Goal: Task Accomplishment & Management: Complete application form

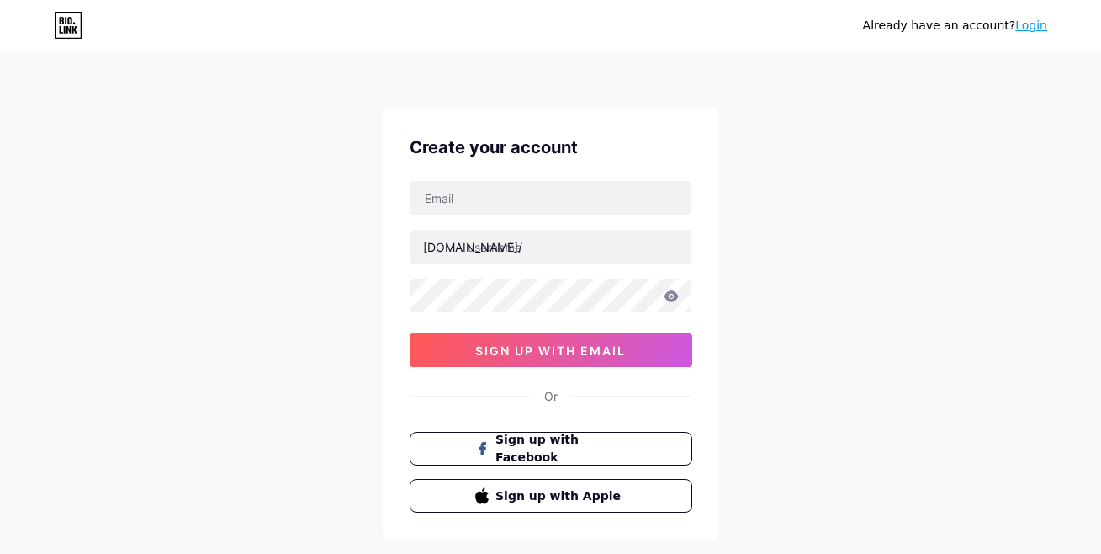
click at [439, 217] on div "bio.link/ 0cAFcWeA7HygtVbHuL7BzjMyeZzpJ4bEBODumJRbeFy7ZmToZc4F82ITNK8g-8-WdpC3g…" at bounding box center [551, 273] width 283 height 187
click at [447, 202] on input "text" at bounding box center [551, 198] width 281 height 34
paste input "geniecarpet2023@gmail.com"
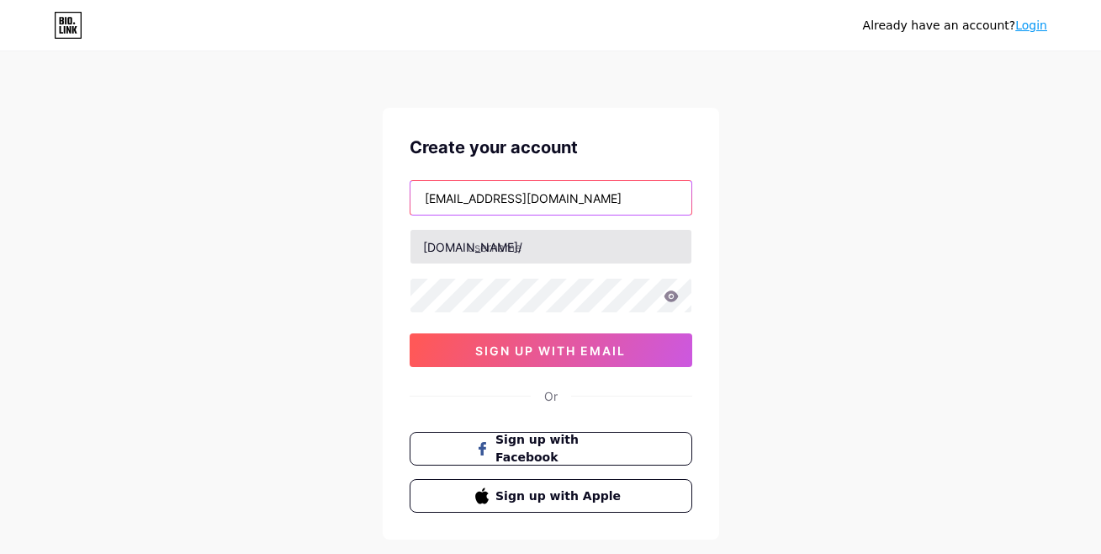
type input "geniecarpet2023@gmail.com"
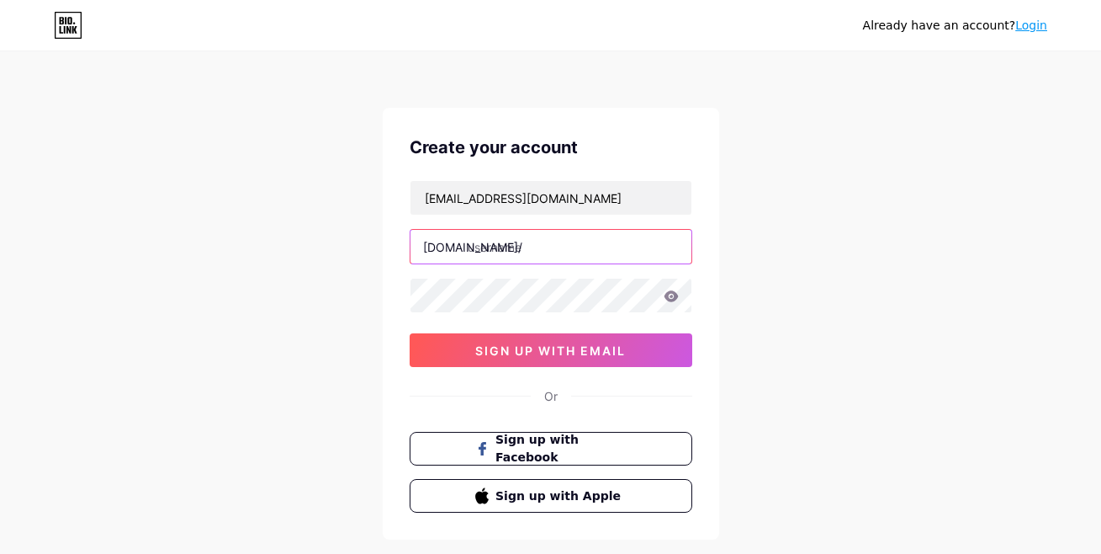
click at [525, 257] on input "text" at bounding box center [551, 247] width 281 height 34
paste input "geniecarpetmanufacturers"
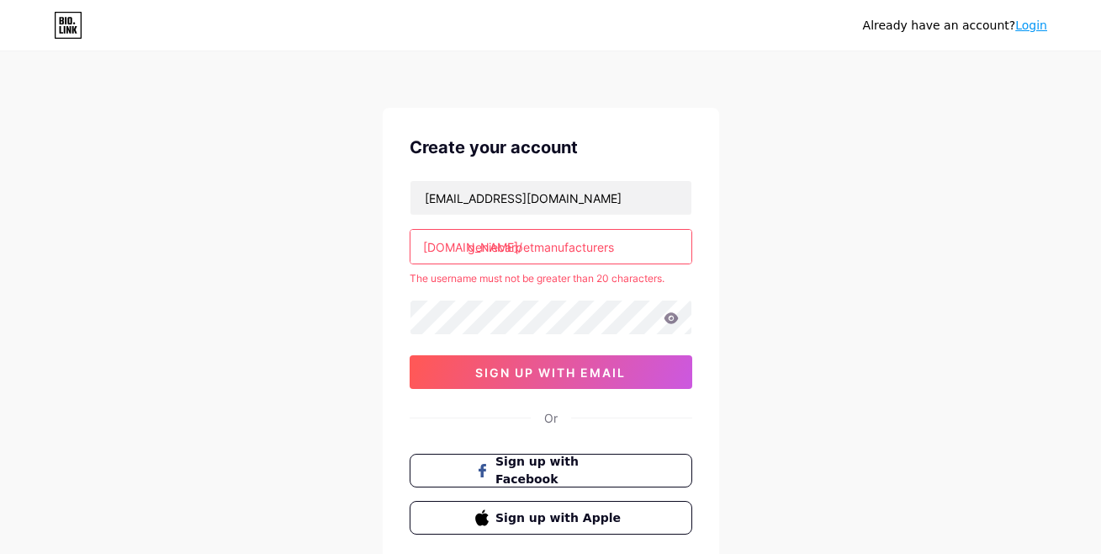
click at [816, 284] on div "Already have an account? Login Create your account geniecarpet2023@gmail.com bi…" at bounding box center [550, 332] width 1101 height 665
drag, startPoint x: 538, startPoint y: 247, endPoint x: 783, endPoint y: 250, distance: 245.6
click at [783, 250] on div "Already have an account? Login Create your account geniecarpet2023@gmail.com bi…" at bounding box center [550, 332] width 1101 height 665
type input "geniecarpet"
click at [783, 250] on div "Already have an account? Login Create your account geniecarpet2023@gmail.com bi…" at bounding box center [550, 332] width 1101 height 665
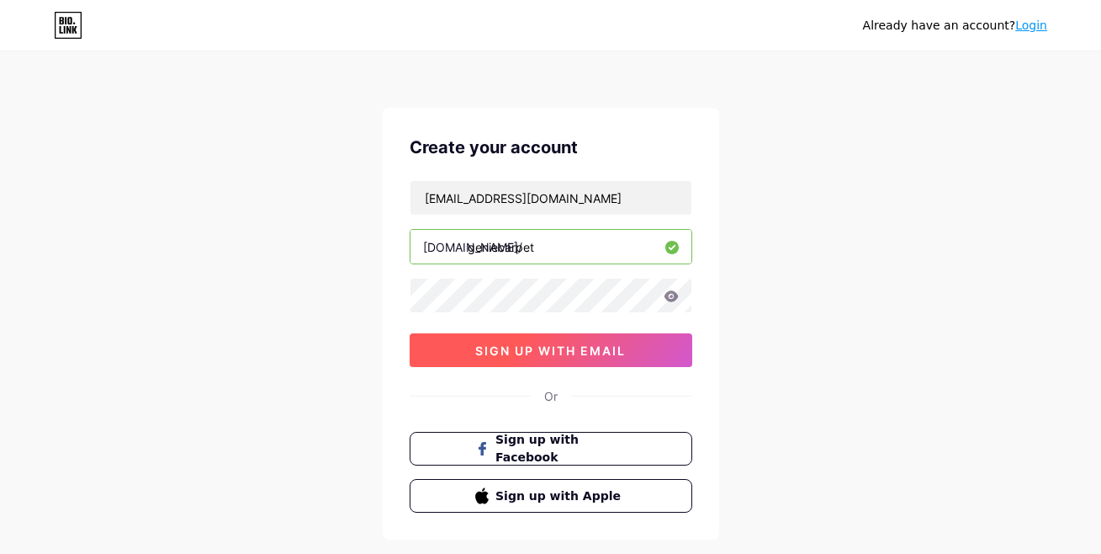
click at [585, 358] on button "sign up with email" at bounding box center [551, 350] width 283 height 34
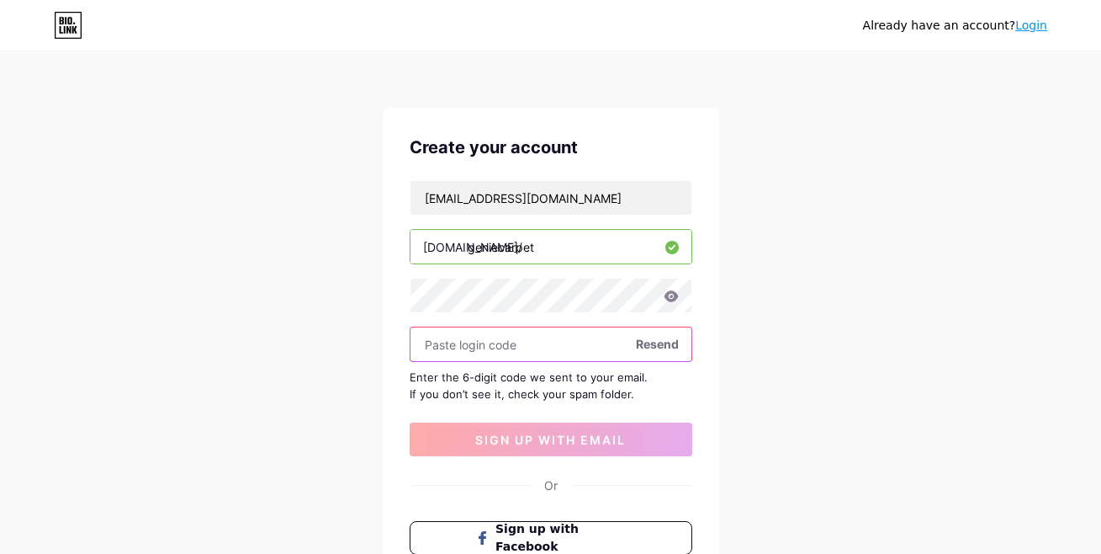
paste input "655494"
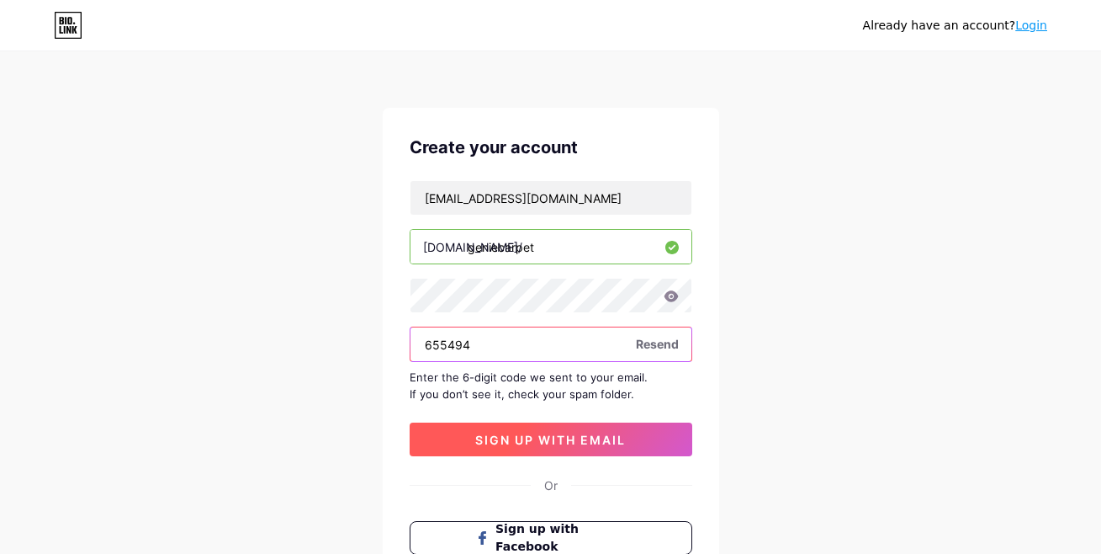
type input "655494"
click at [564, 430] on button "sign up with email" at bounding box center [551, 439] width 283 height 34
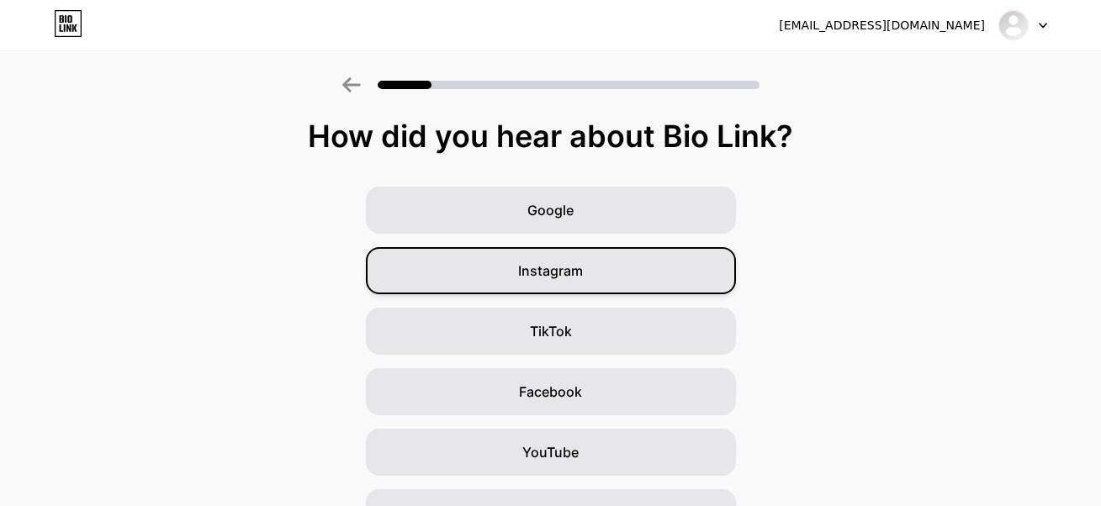
click at [612, 273] on div "Instagram" at bounding box center [551, 270] width 370 height 47
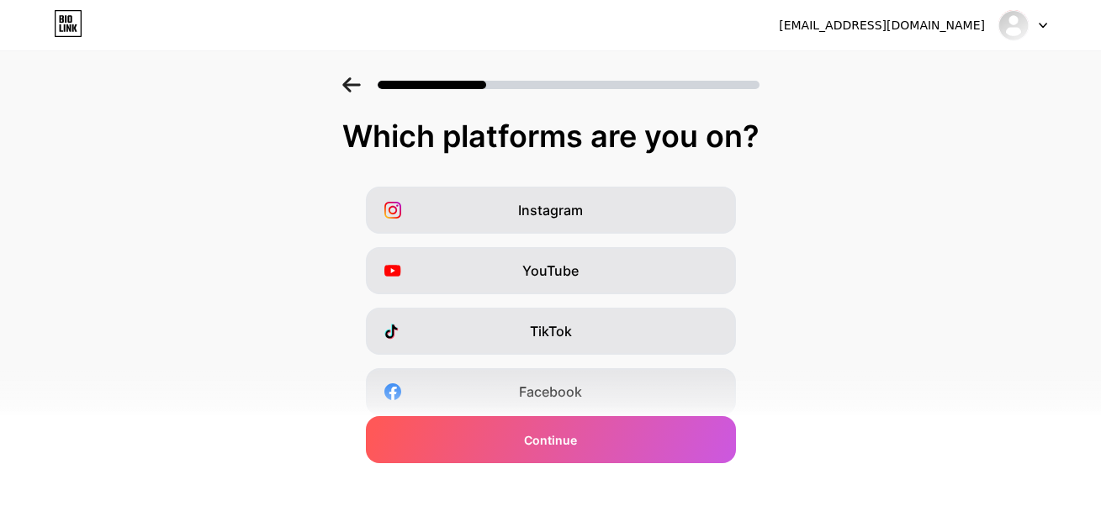
click at [357, 80] on icon at bounding box center [351, 84] width 18 height 15
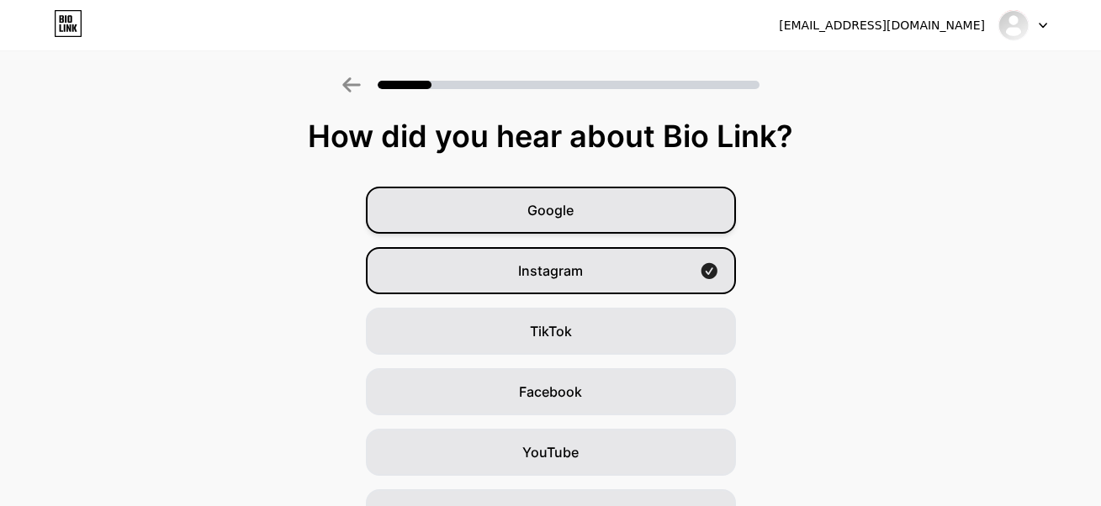
click at [597, 212] on div "Google" at bounding box center [551, 210] width 370 height 47
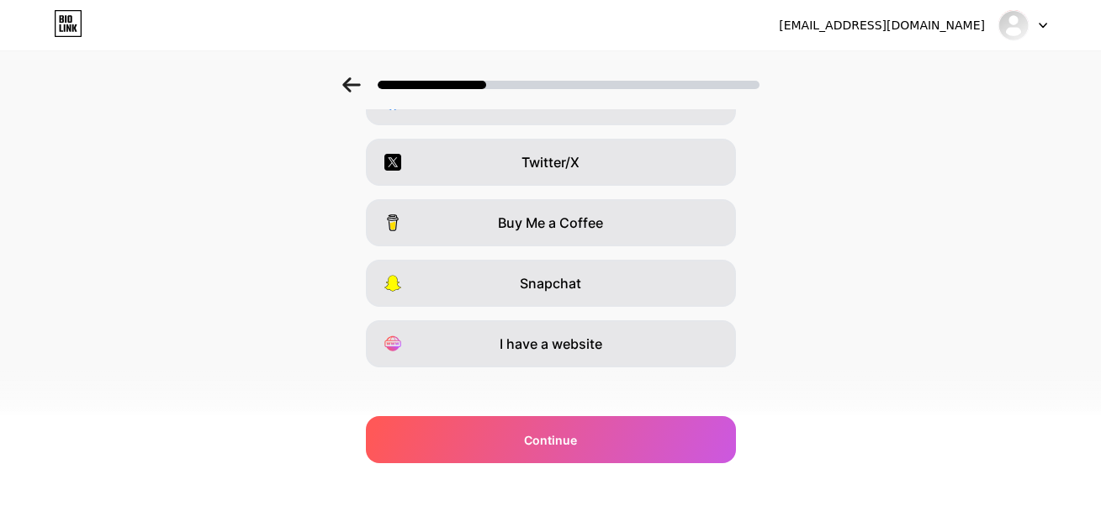
scroll to position [303, 0]
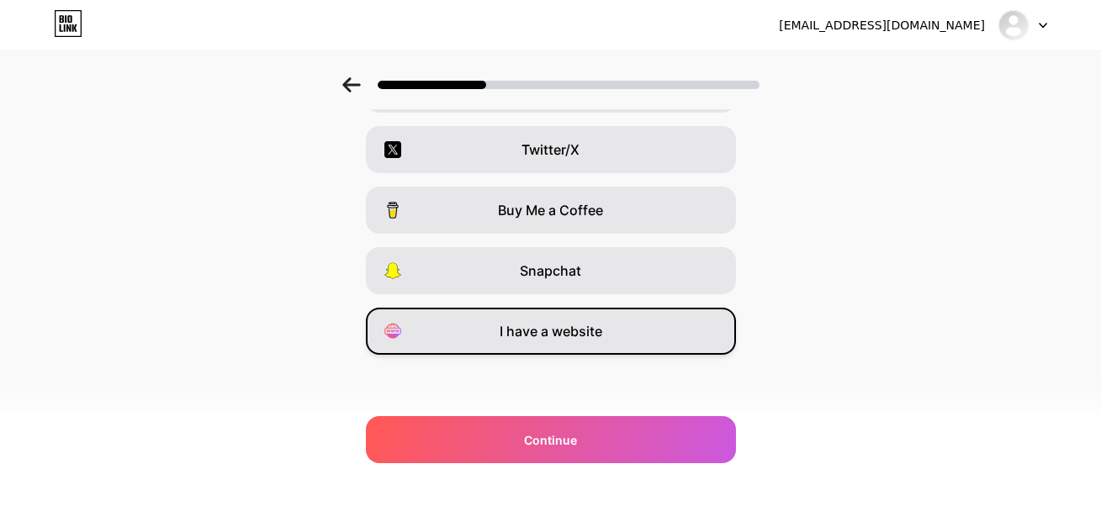
click at [582, 341] on span "I have a website" at bounding box center [551, 331] width 103 height 20
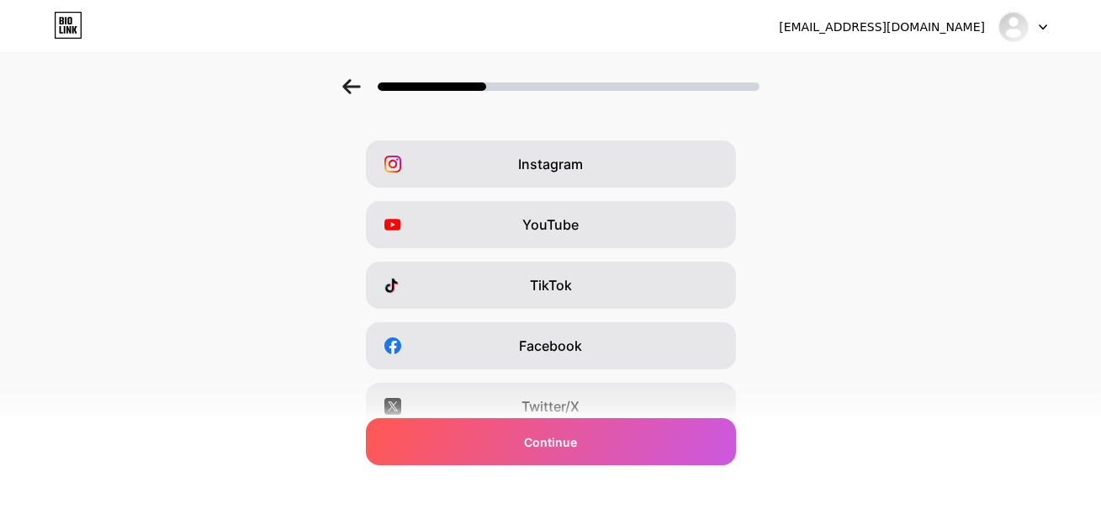
scroll to position [0, 0]
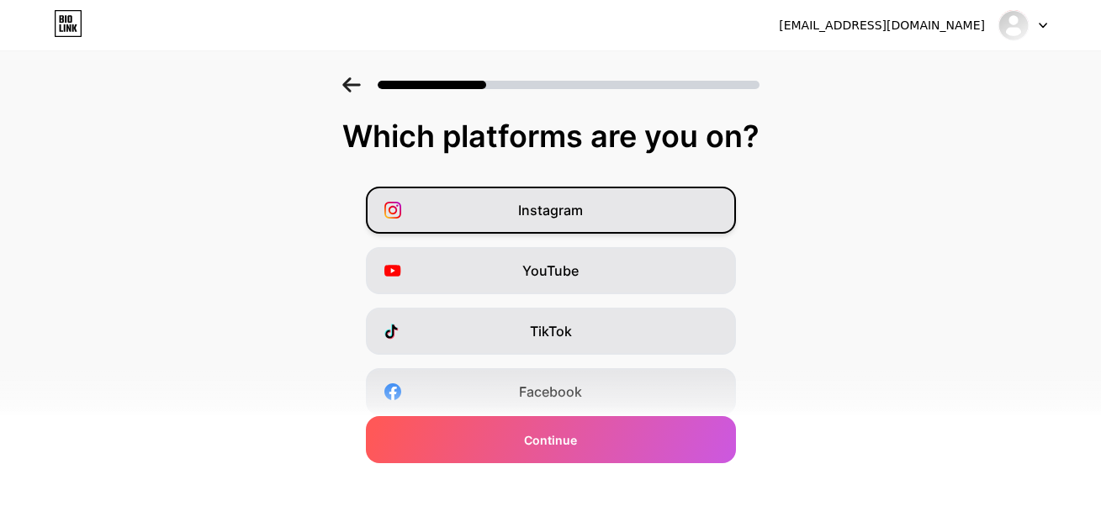
click at [625, 220] on div "Instagram" at bounding box center [551, 210] width 370 height 47
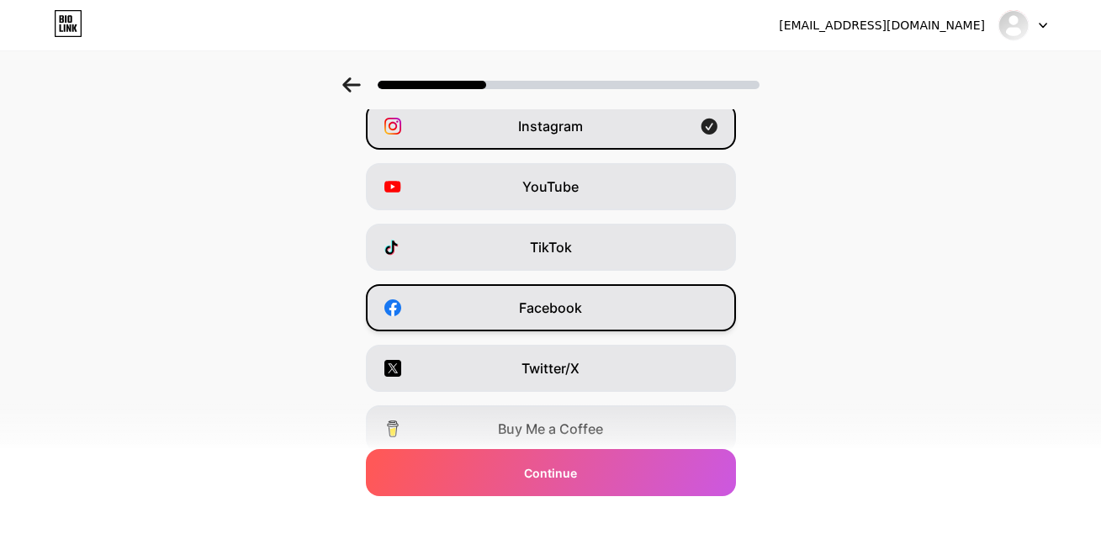
click at [607, 299] on div "Facebook" at bounding box center [551, 307] width 370 height 47
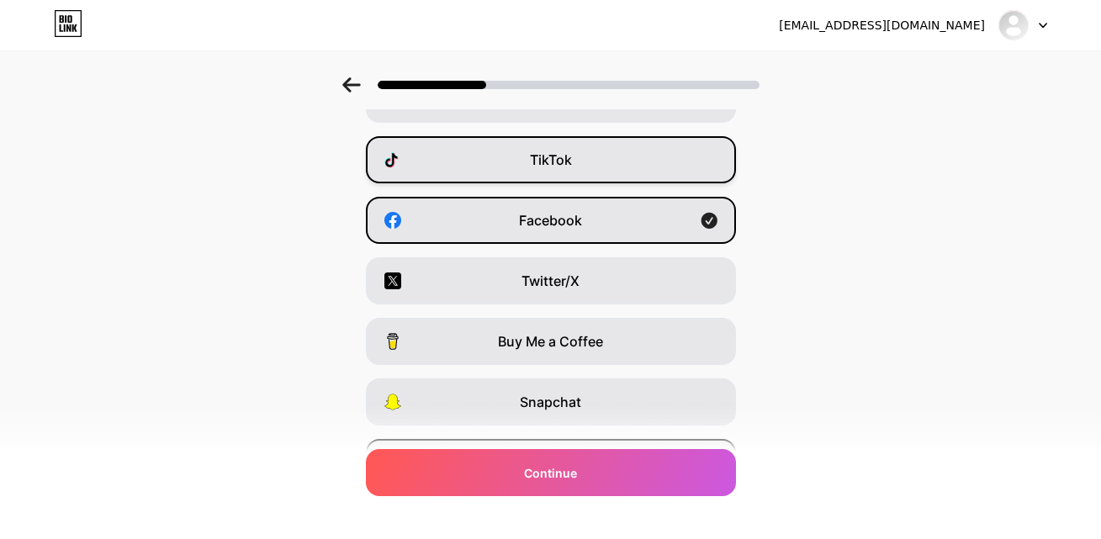
scroll to position [18, 0]
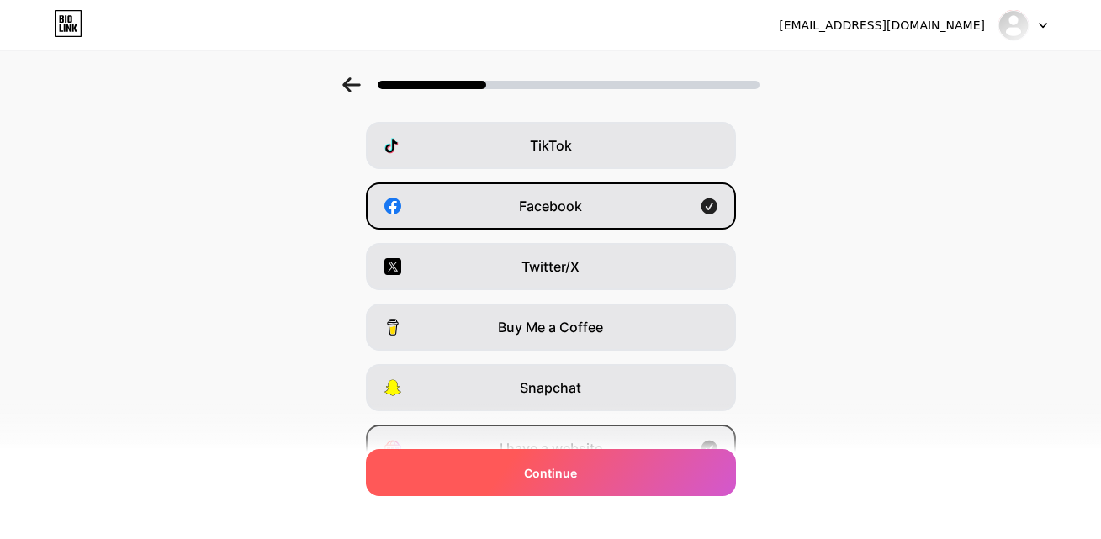
click at [639, 477] on div "Continue" at bounding box center [551, 472] width 370 height 47
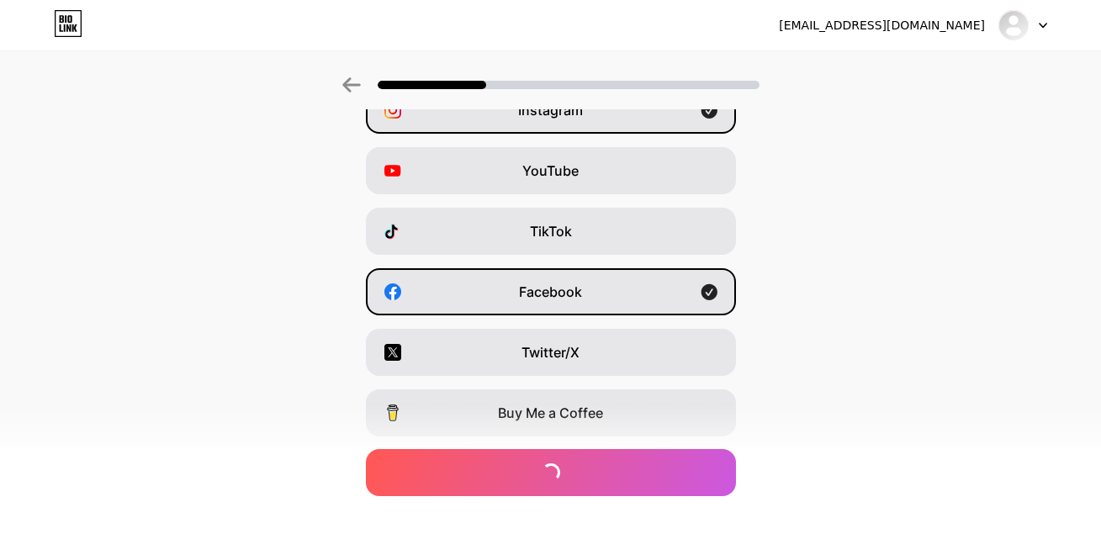
scroll to position [0, 0]
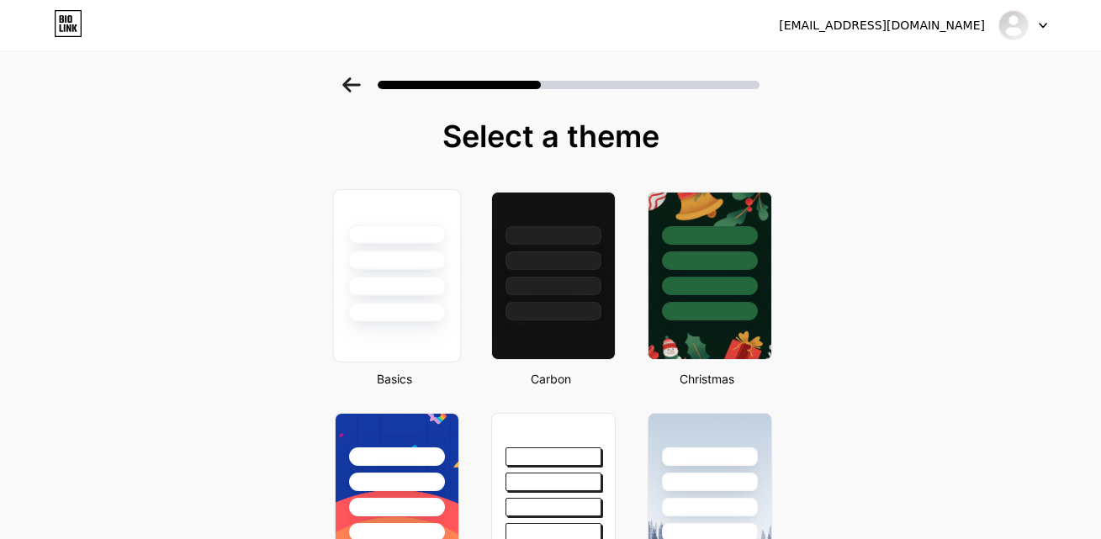
click at [437, 320] on div at bounding box center [396, 312] width 98 height 19
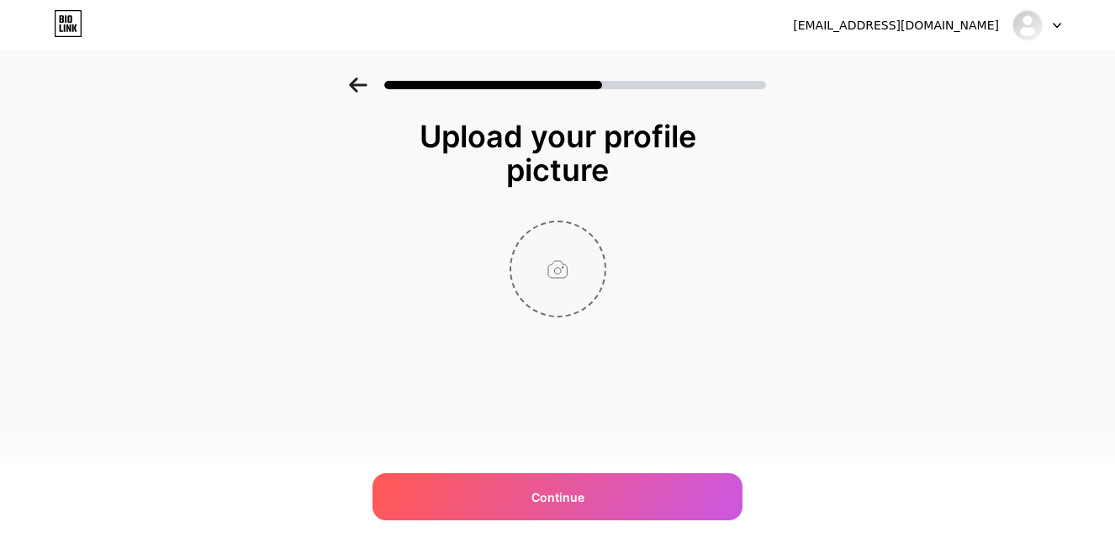
click at [592, 258] on input "file" at bounding box center [557, 268] width 93 height 93
type input "C:\fakepath\26ce5b61-aa9d-4cfd-ba3d-05d4e4700735.jpg"
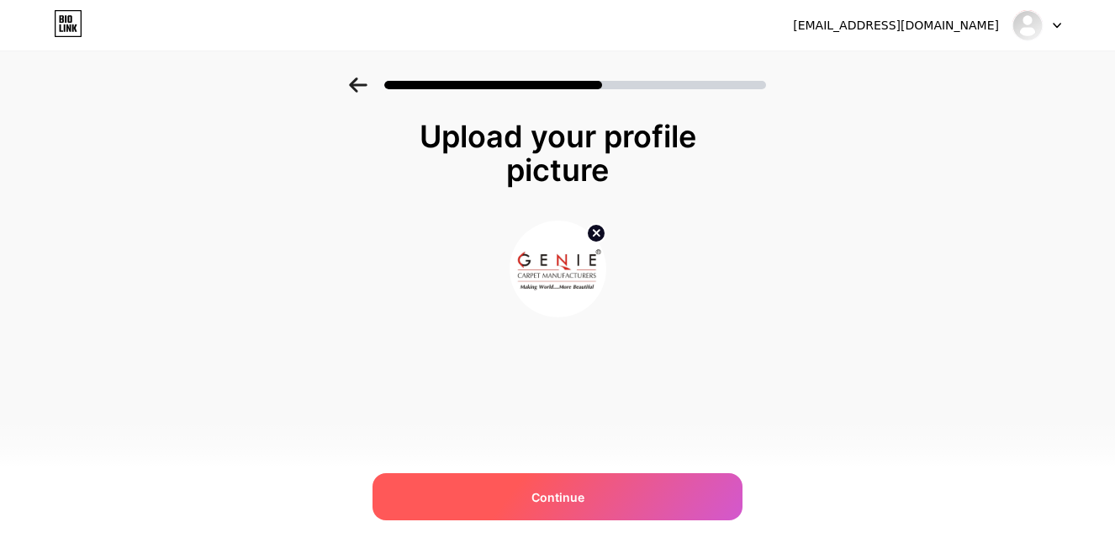
click at [595, 495] on div "Continue" at bounding box center [558, 496] width 370 height 47
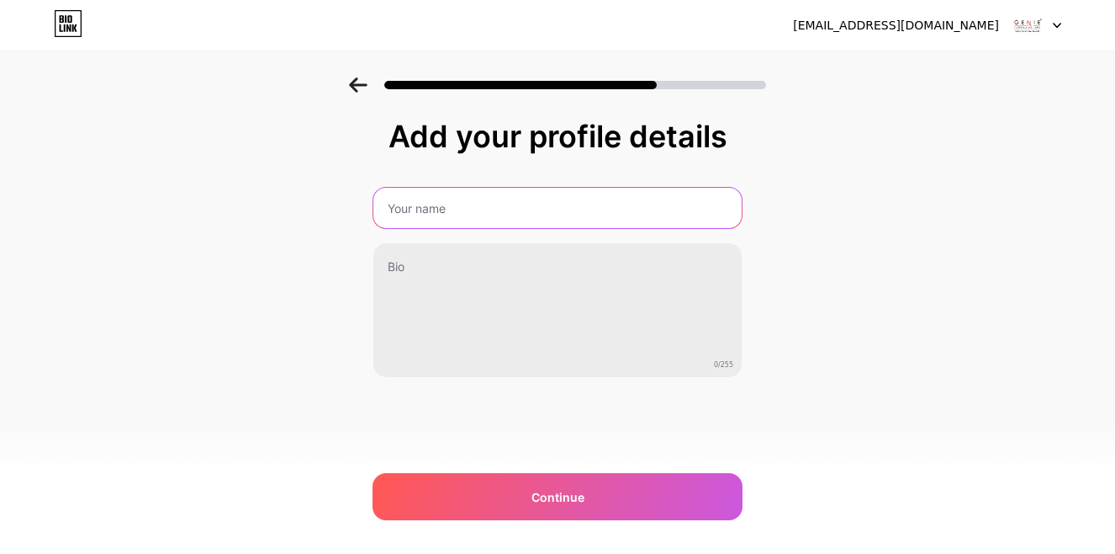
click at [506, 210] on input "text" at bounding box center [557, 208] width 368 height 40
paste input "Genie Carpet Manufacturers"
type input "Genie Carpet Manufacturers"
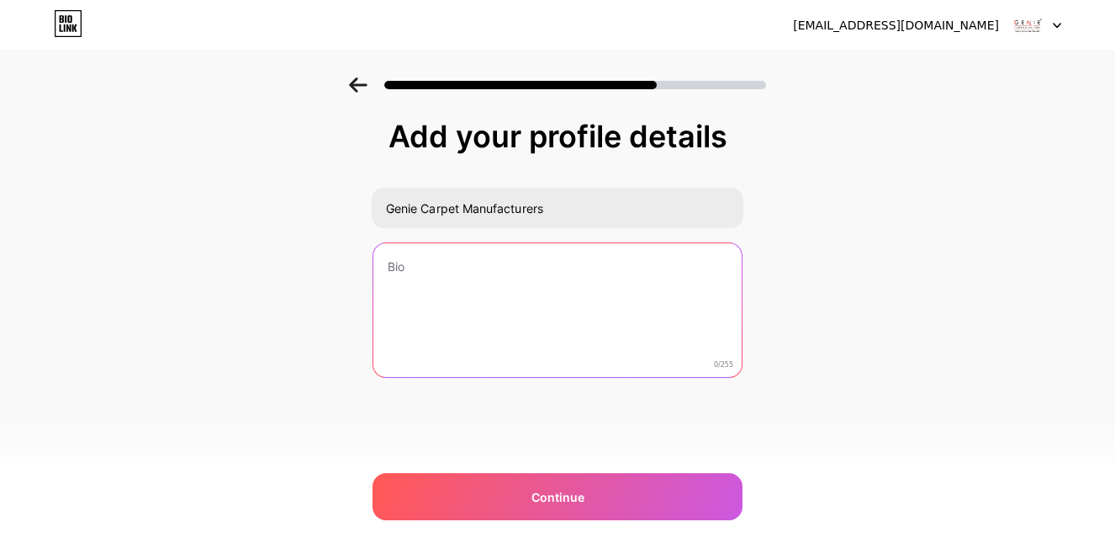
click at [481, 288] on textarea at bounding box center [557, 310] width 368 height 135
paste textarea "Genie Carpet Manufacturers is a leading carpet manufacturer and exporter compan…"
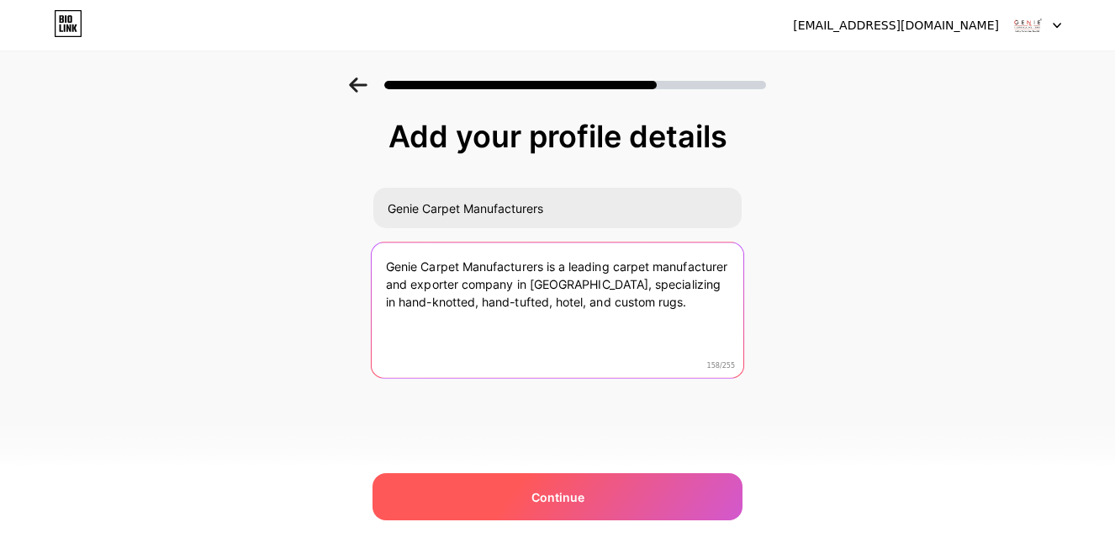
type textarea "Genie Carpet Manufacturers is a leading carpet manufacturer and exporter compan…"
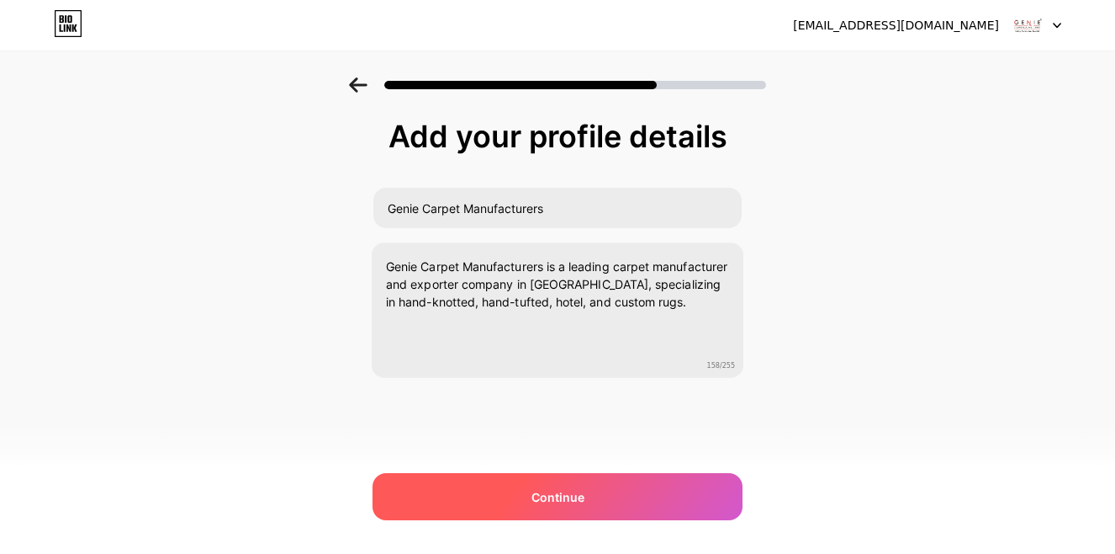
click at [675, 489] on div "Continue" at bounding box center [558, 496] width 370 height 47
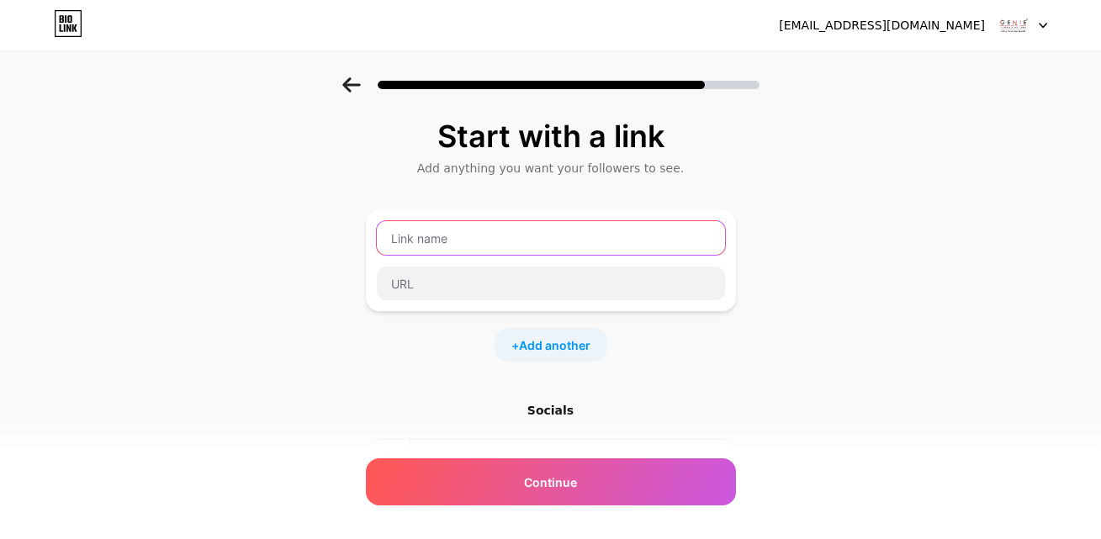
click at [454, 246] on input "text" at bounding box center [551, 238] width 348 height 34
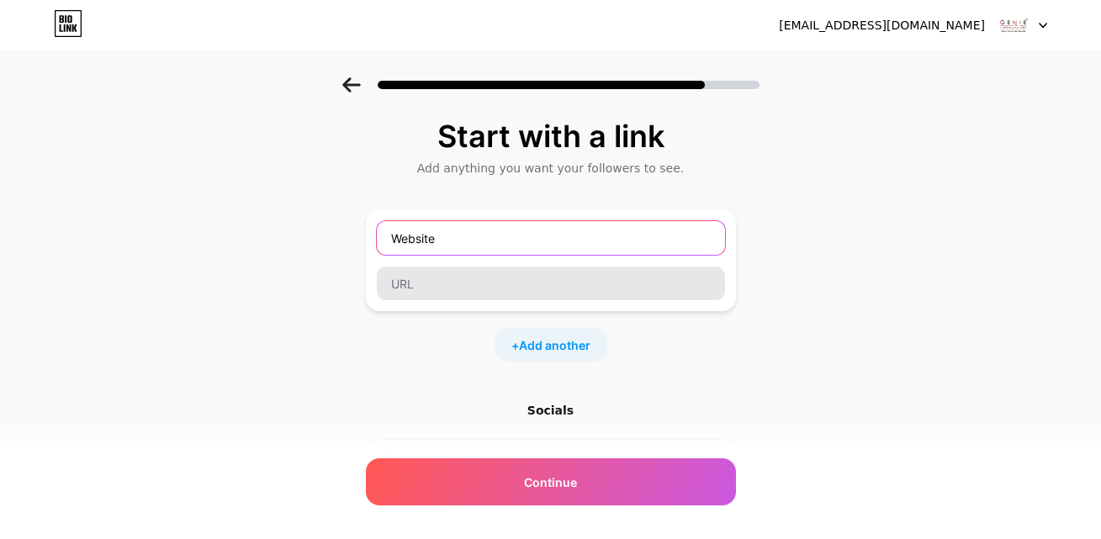
type input "Website"
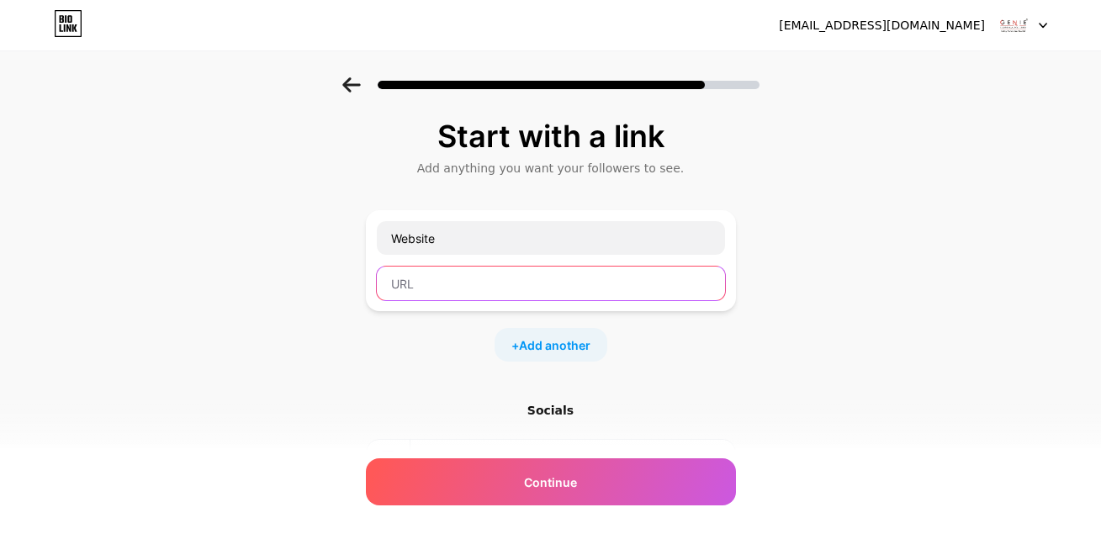
click at [443, 286] on input "text" at bounding box center [551, 284] width 348 height 34
paste input "https://www.geniecarpetmanufacturers.in/"
type input "https://www.geniecarpetmanufacturers.in/"
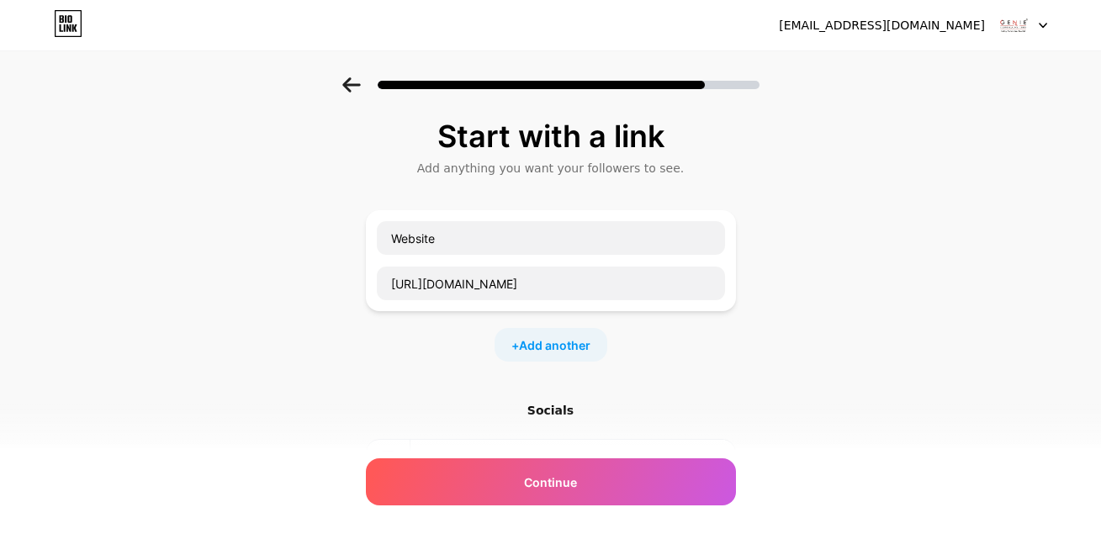
click at [547, 419] on div "Socials" at bounding box center [551, 493] width 370 height 183
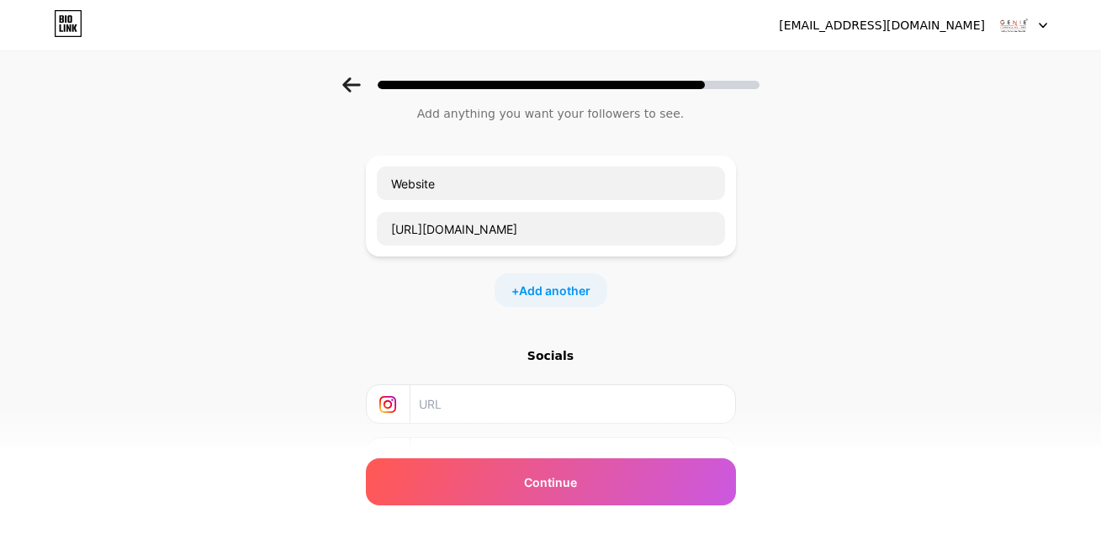
scroll to position [84, 0]
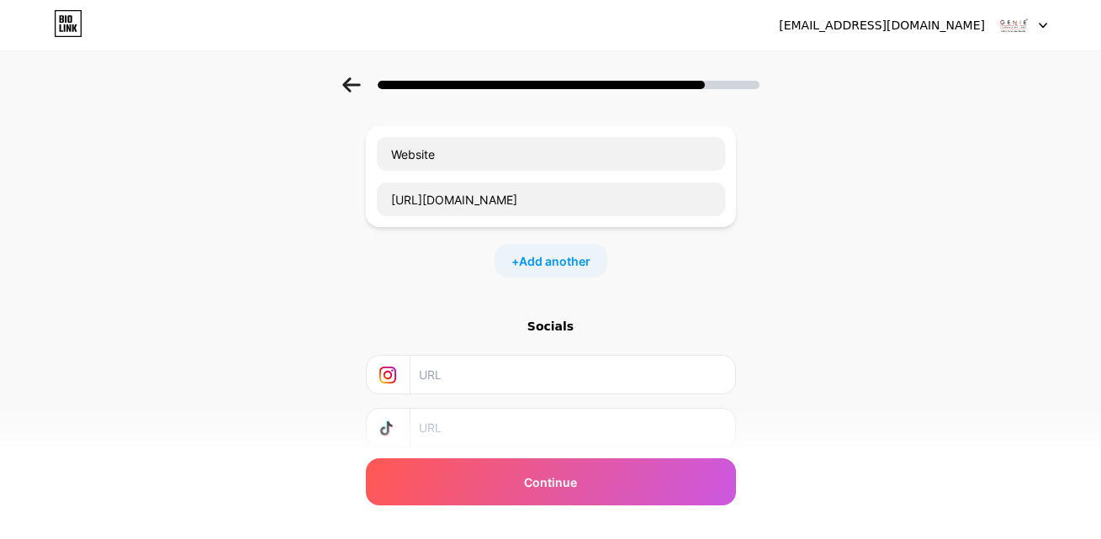
click at [512, 359] on input "text" at bounding box center [571, 375] width 305 height 38
paste input "https://www.instagram.com/geniecarpet/"
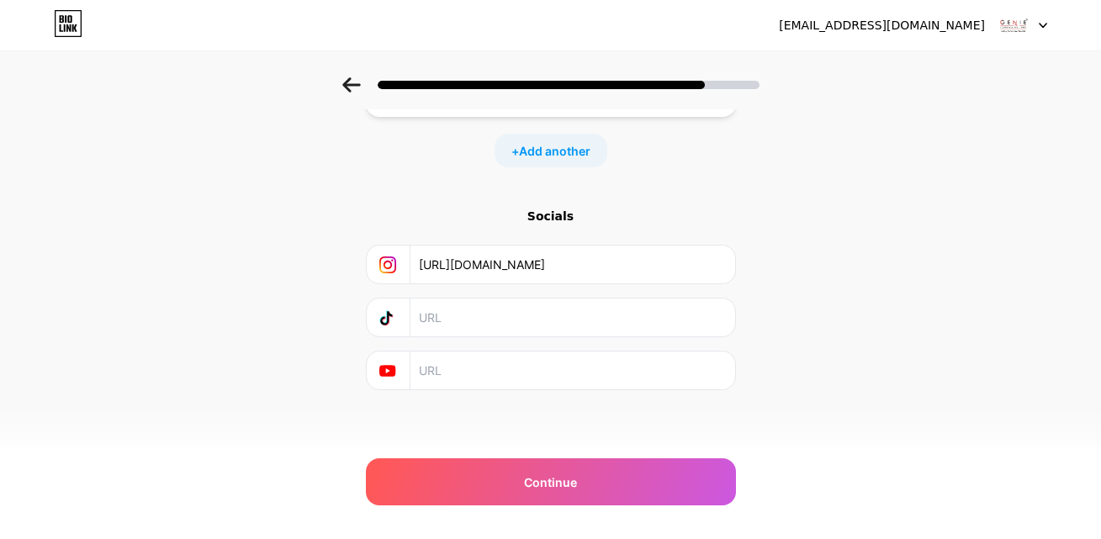
scroll to position [197, 0]
type input "https://www.instagram.com/geniecarpet/"
click at [467, 372] on input "text" at bounding box center [571, 368] width 305 height 38
click at [569, 151] on span "Add another" at bounding box center [555, 149] width 72 height 18
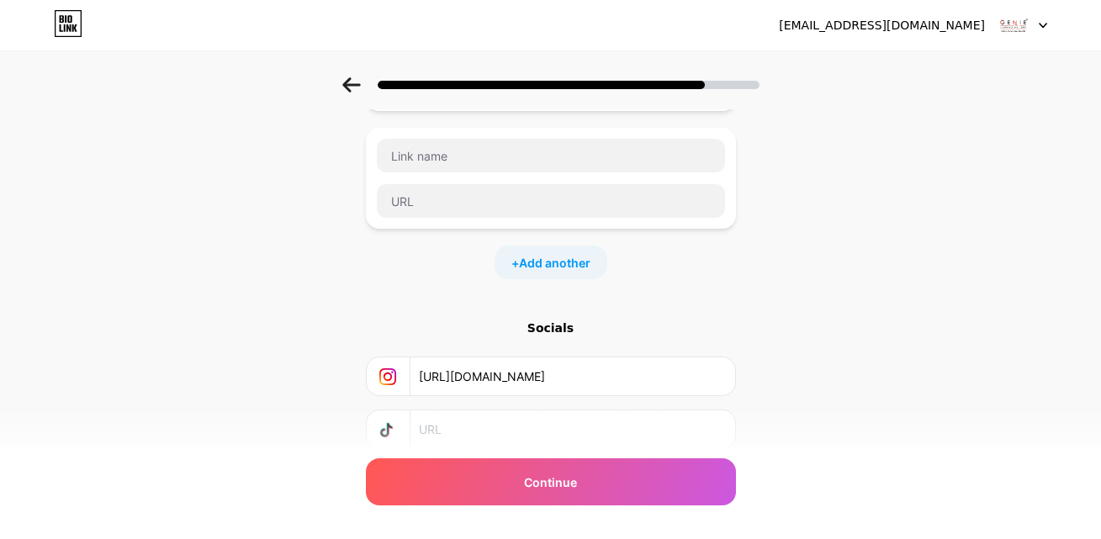
scroll to position [315, 0]
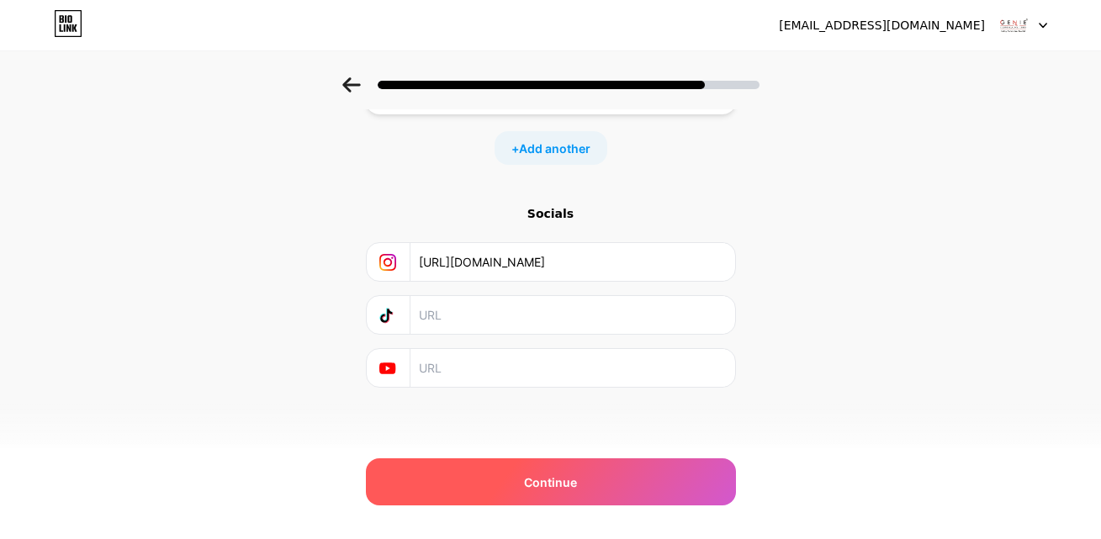
click at [548, 483] on span "Continue" at bounding box center [550, 483] width 53 height 18
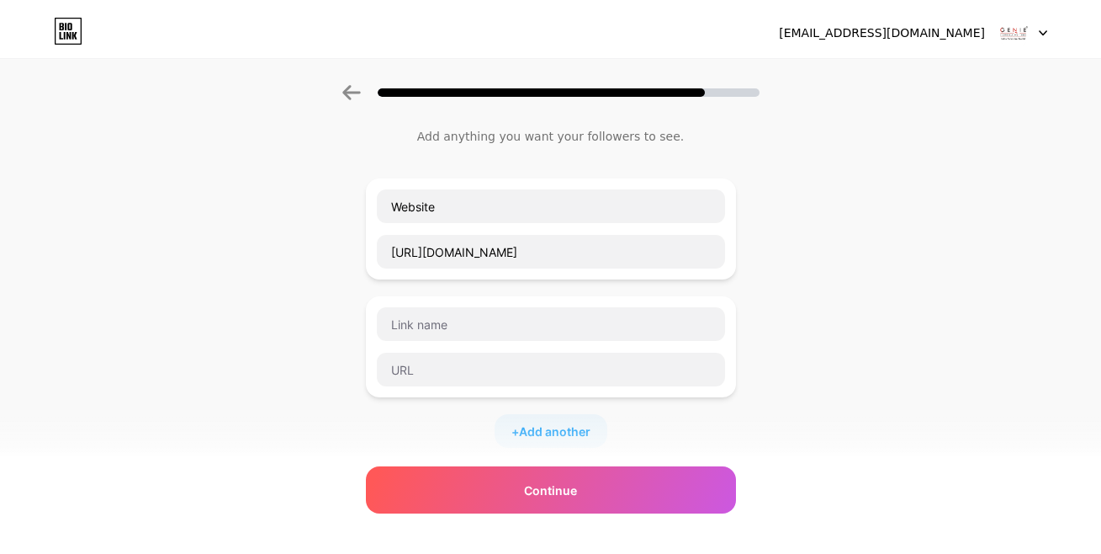
scroll to position [0, 0]
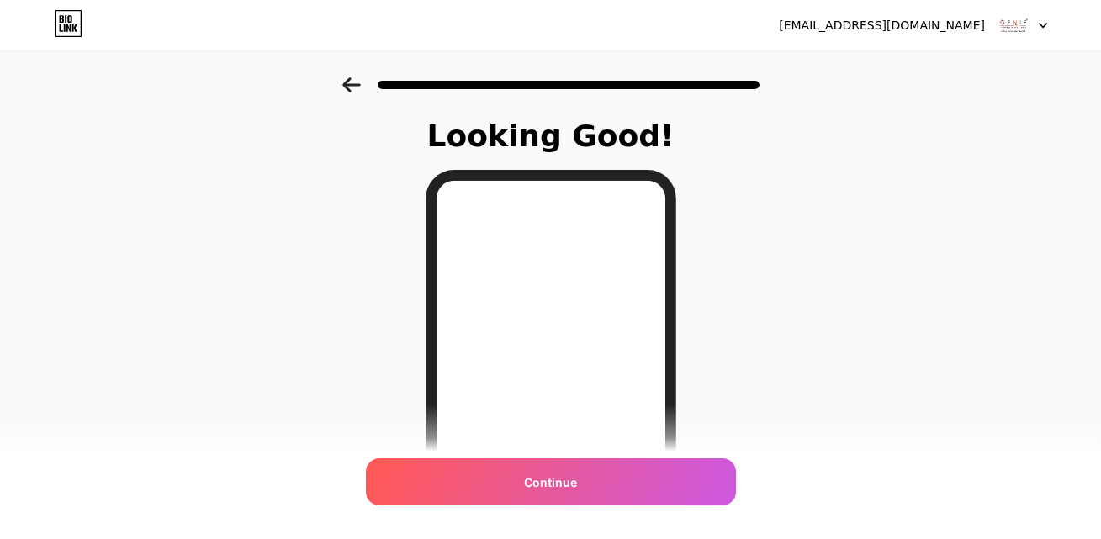
click at [594, 490] on div "Continue" at bounding box center [551, 481] width 370 height 47
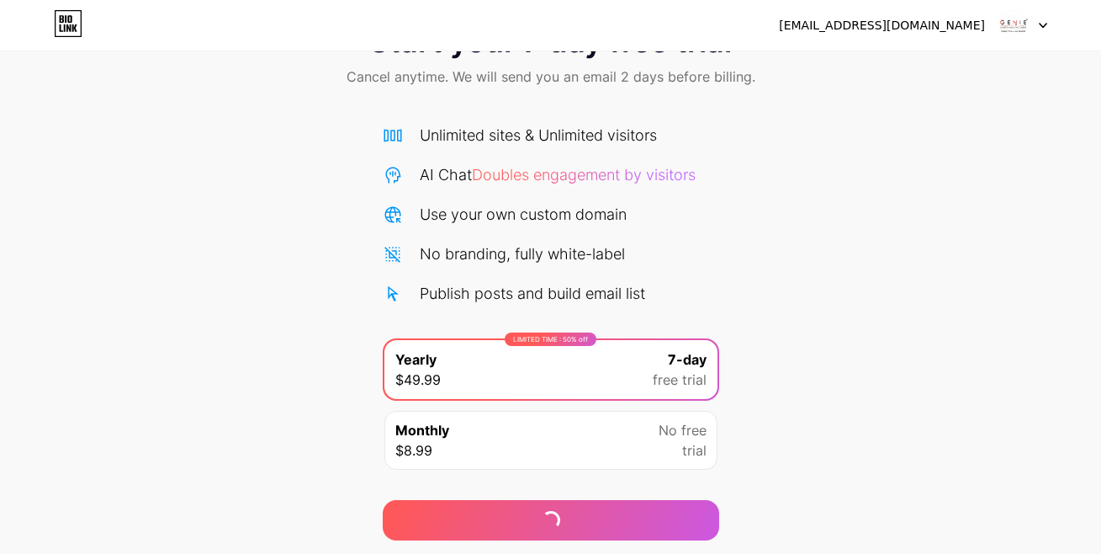
scroll to position [124, 0]
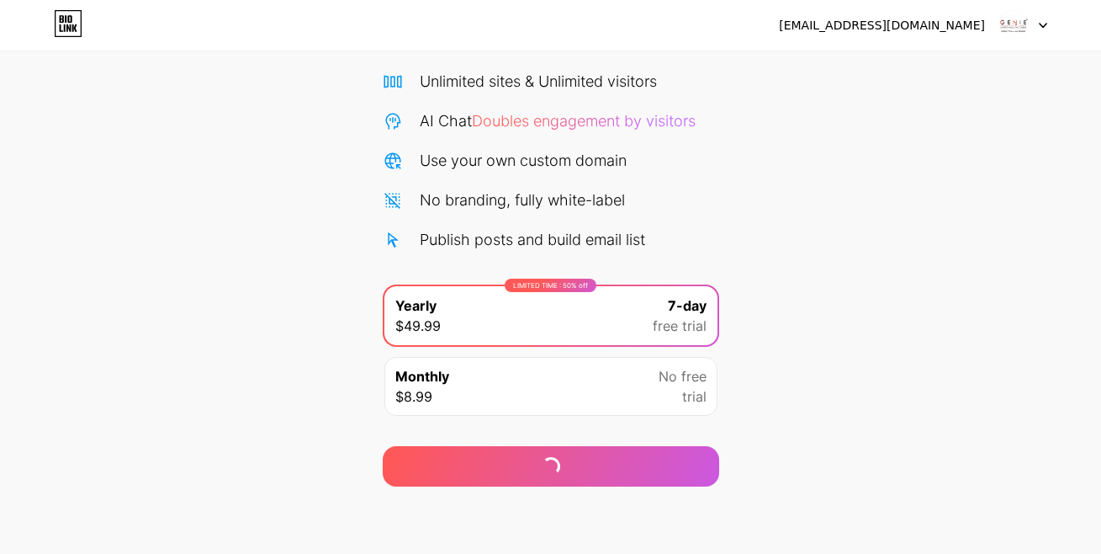
click at [683, 390] on span "trial" at bounding box center [694, 396] width 24 height 20
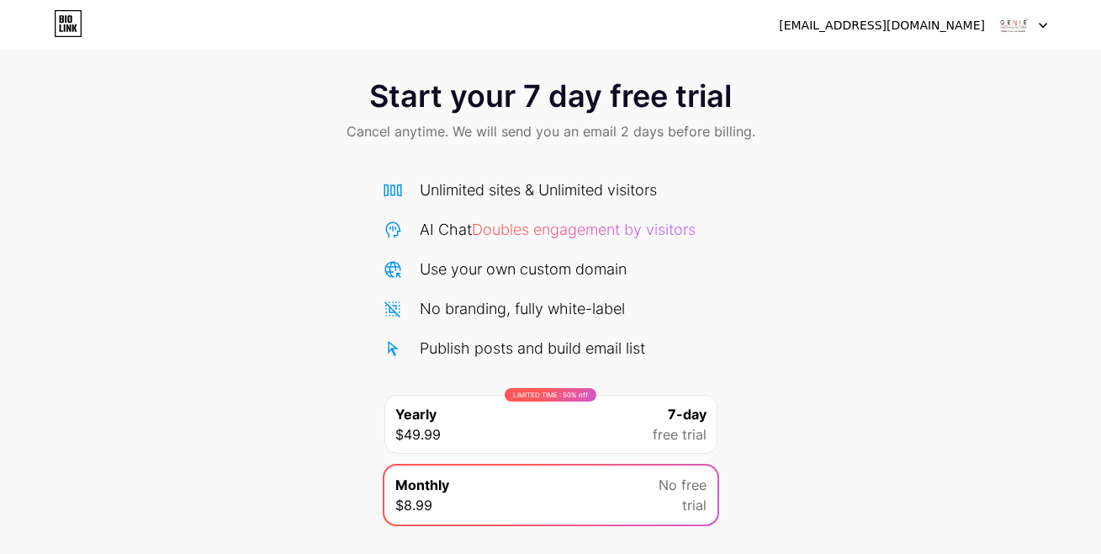
scroll to position [0, 0]
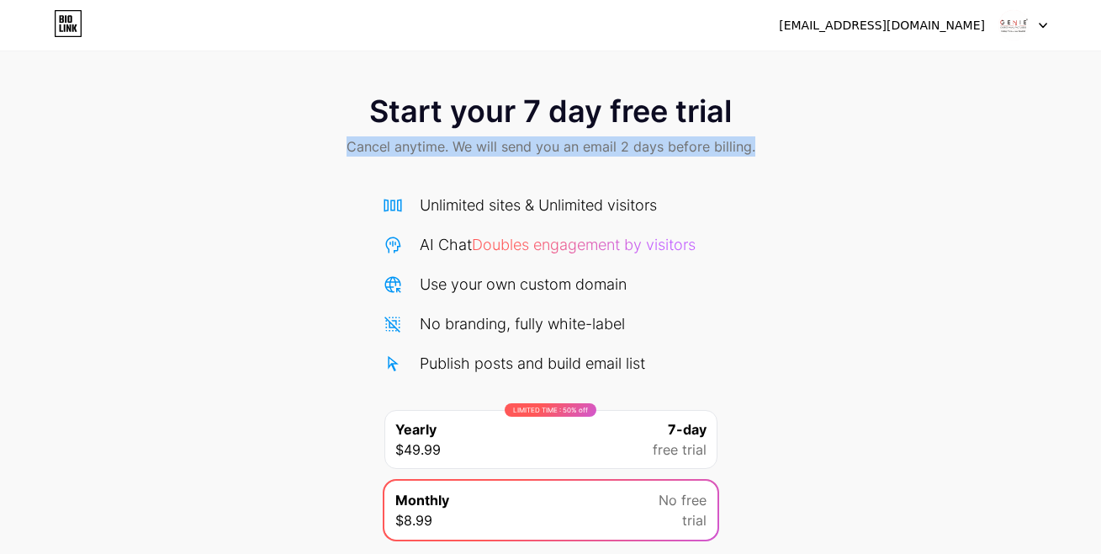
drag, startPoint x: 336, startPoint y: 112, endPoint x: 761, endPoint y: 135, distance: 425.4
click at [776, 112] on div "Start your 7 day free trial Cancel anytime. We will send you an email 2 days be…" at bounding box center [550, 126] width 1101 height 99
click at [734, 162] on div "Start your 7 day free trial Cancel anytime. We will send you an email 2 days be…" at bounding box center [550, 126] width 1101 height 99
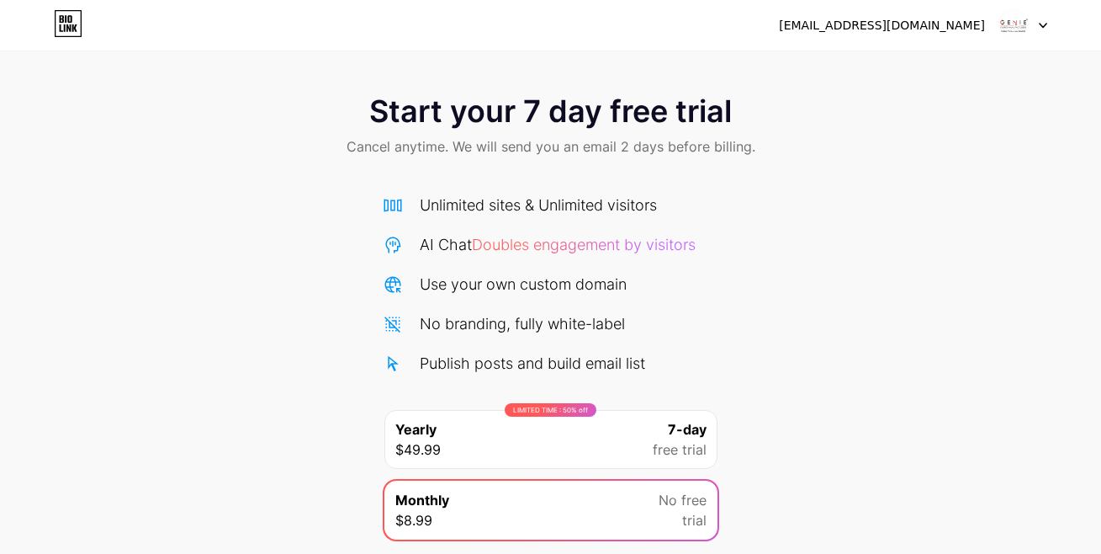
click at [61, 24] on icon at bounding box center [68, 23] width 29 height 27
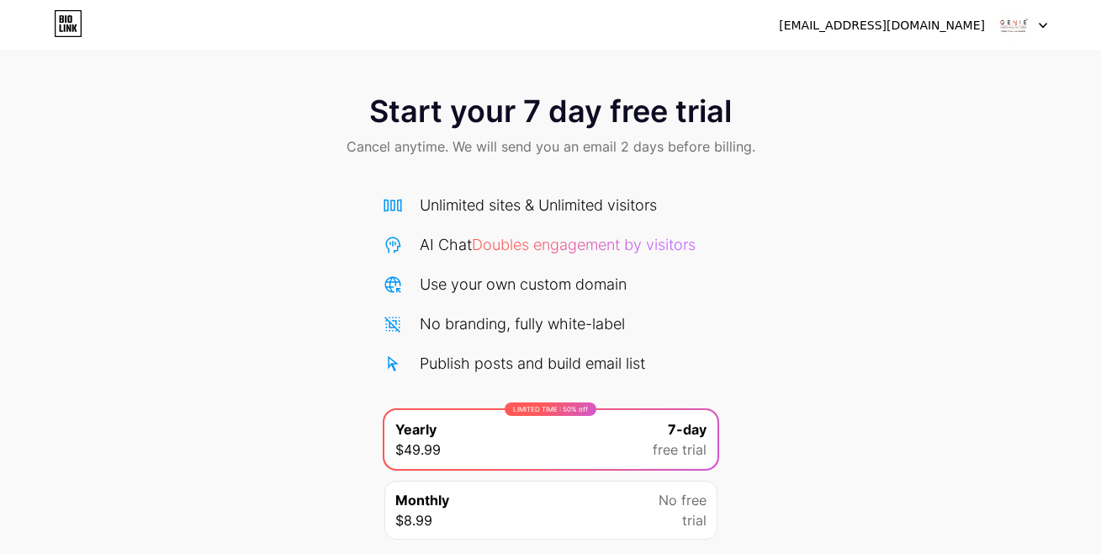
click at [66, 18] on icon at bounding box center [66, 19] width 2 height 8
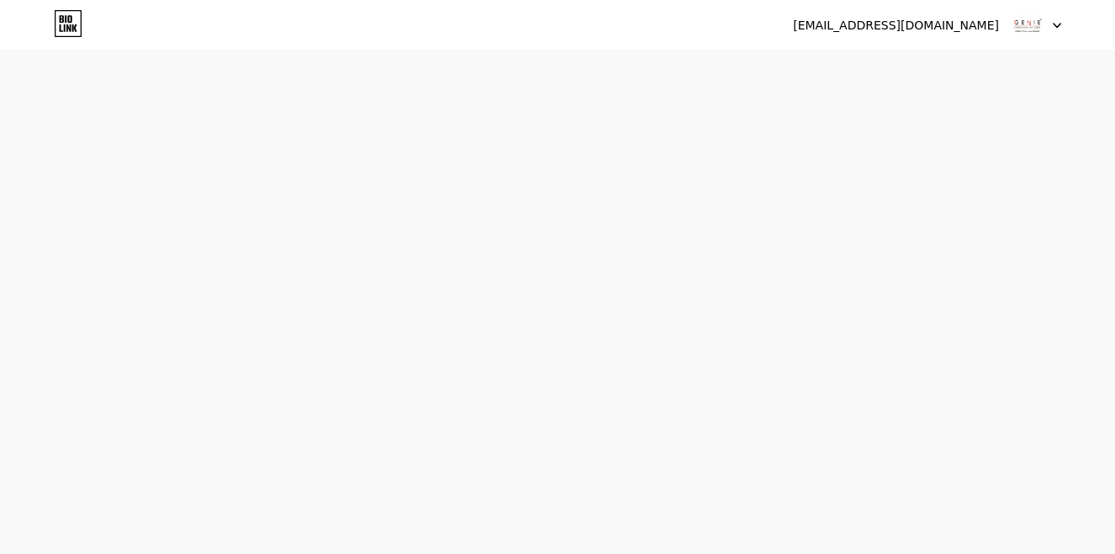
click at [1058, 24] on icon at bounding box center [1057, 26] width 8 height 6
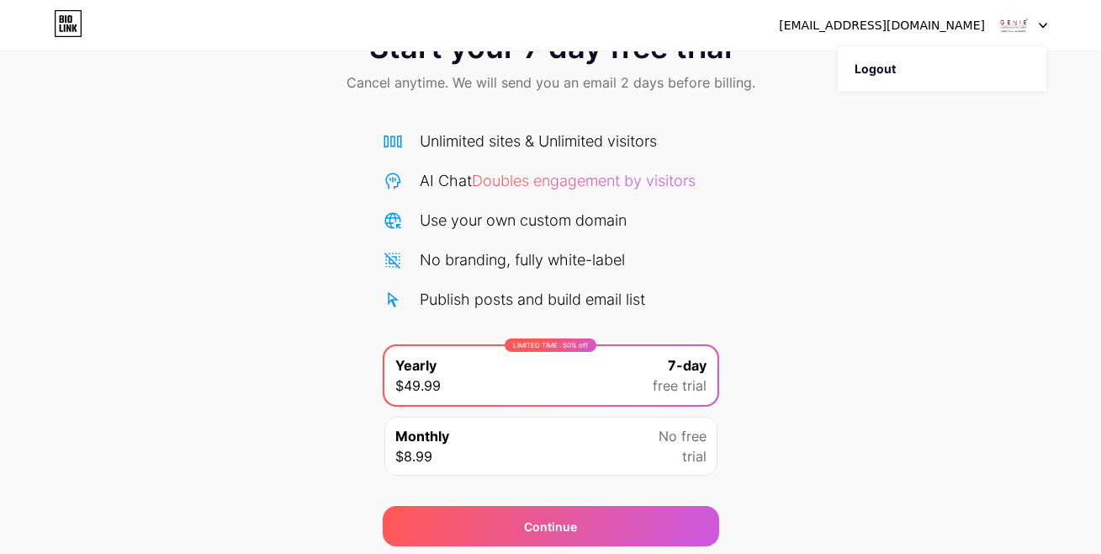
scroll to position [124, 0]
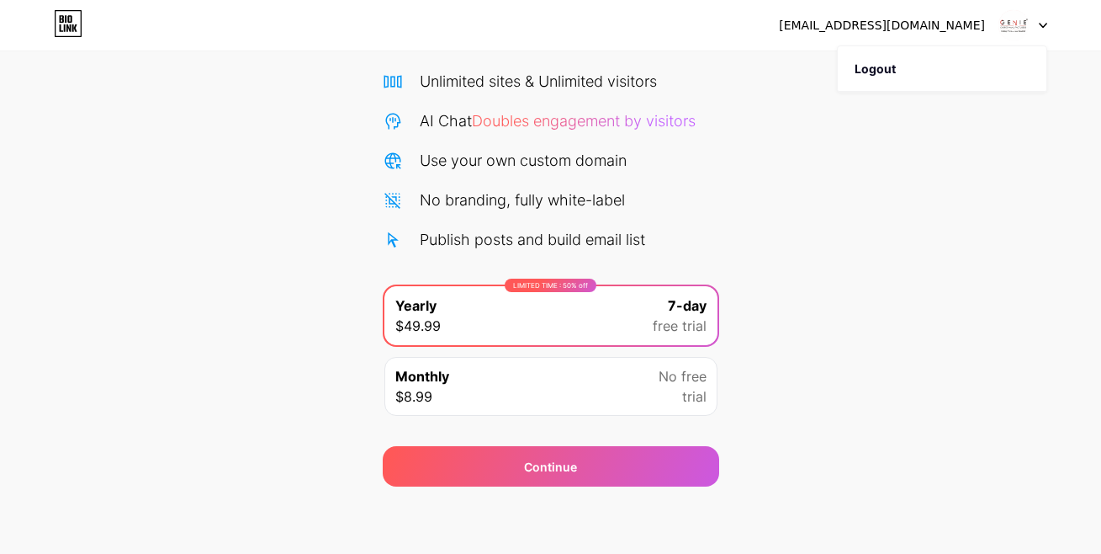
click at [662, 379] on span "No free" at bounding box center [683, 376] width 48 height 20
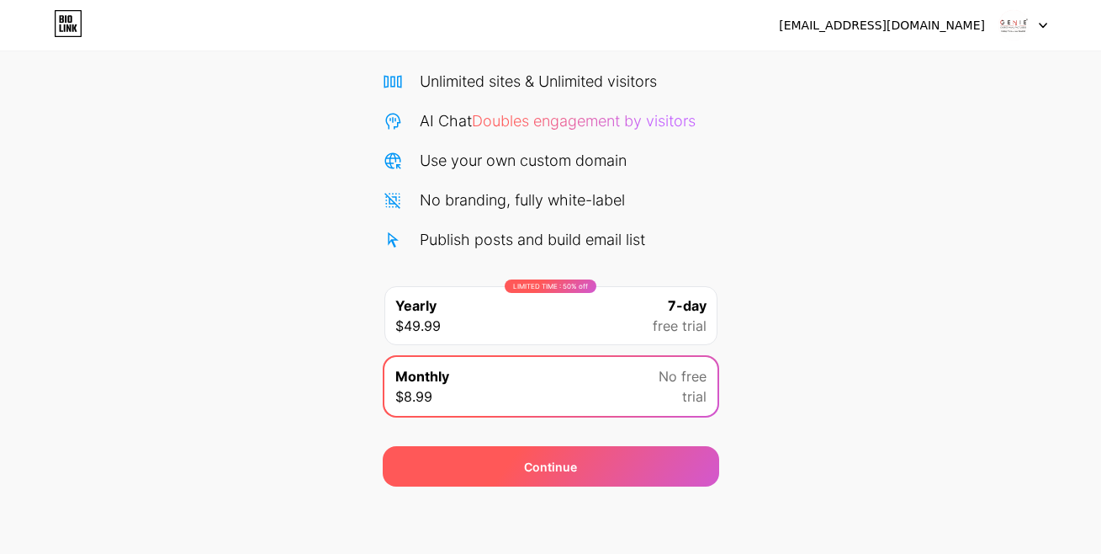
click at [607, 477] on div "Continue" at bounding box center [551, 466] width 336 height 40
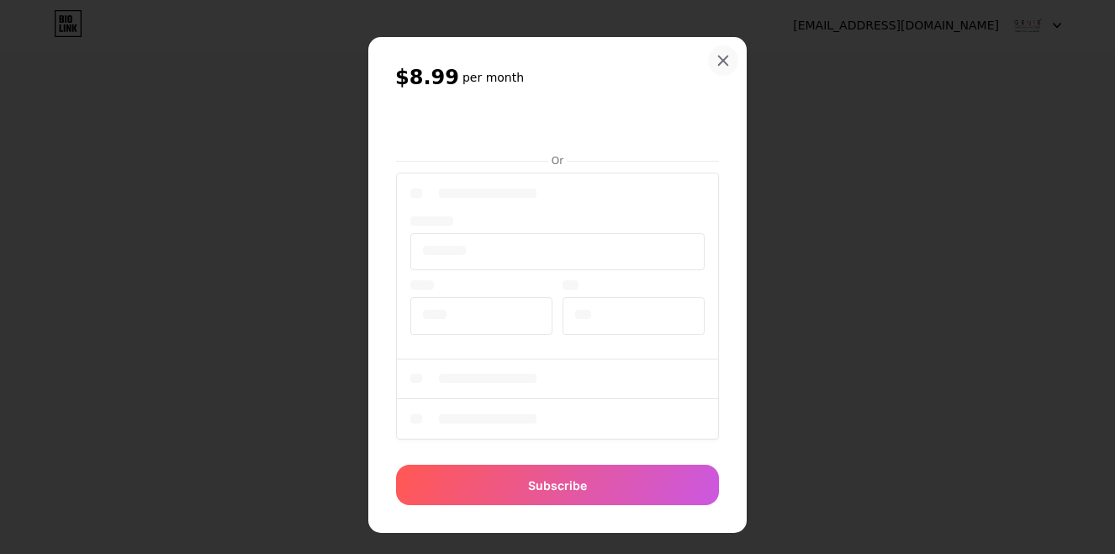
click at [724, 61] on div at bounding box center [723, 60] width 30 height 30
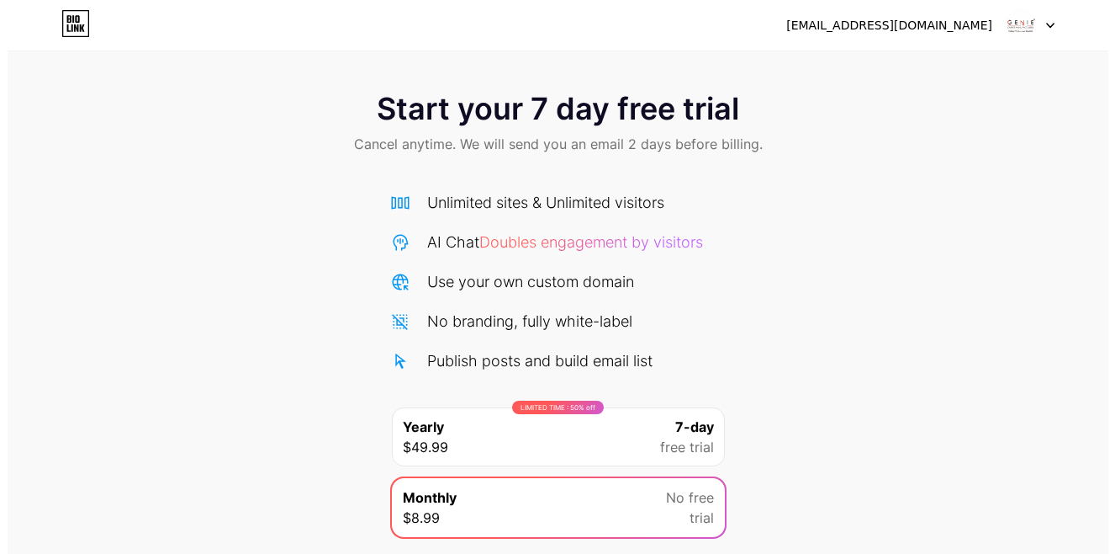
scroll to position [0, 0]
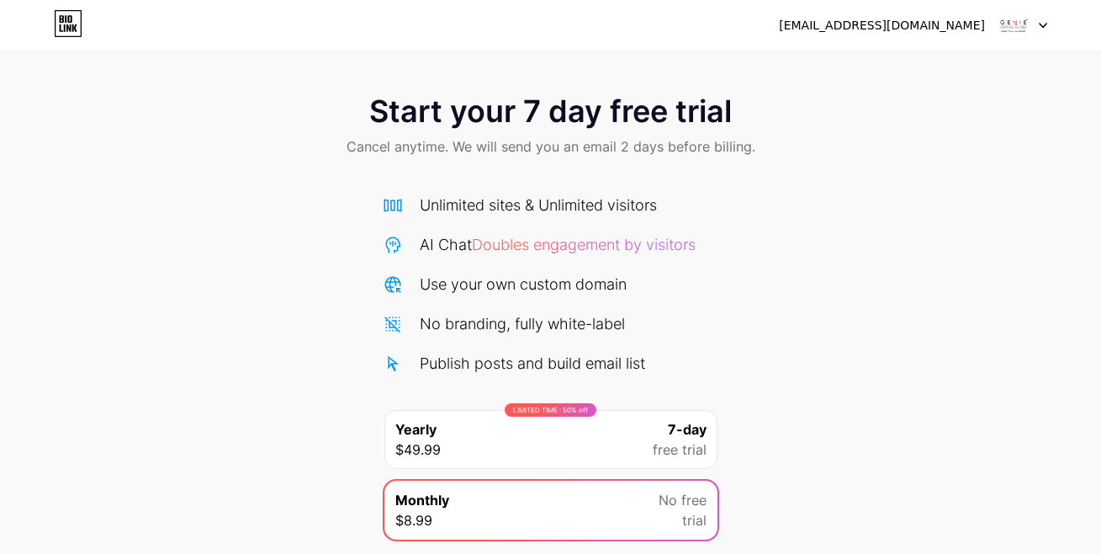
click at [557, 369] on div "Publish posts and build email list" at bounding box center [532, 363] width 225 height 23
click at [517, 441] on div "LIMITED TIME : 50% off Yearly $49.99 7-day free trial" at bounding box center [550, 439] width 333 height 59
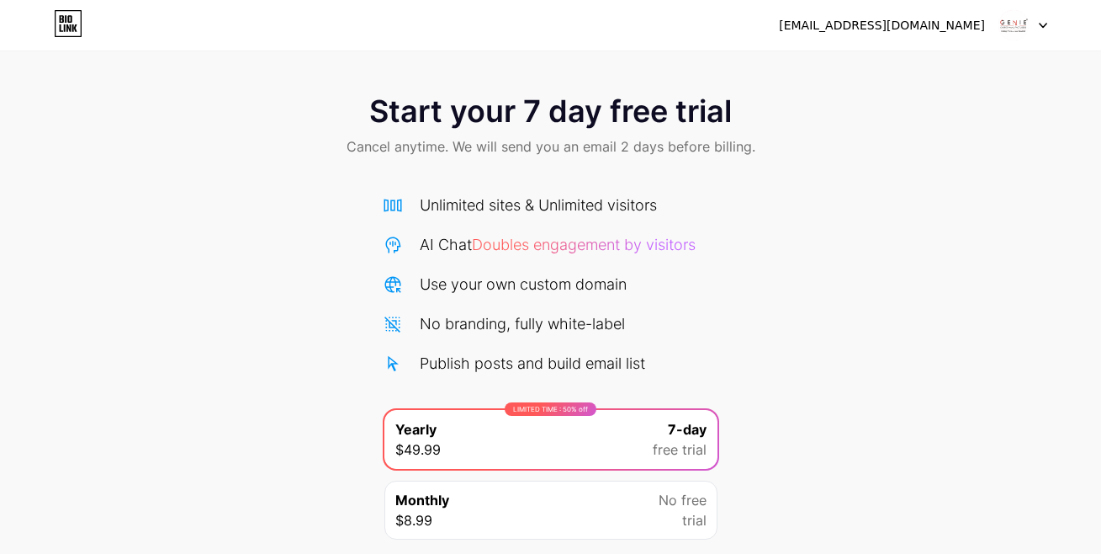
click at [56, 29] on icon at bounding box center [69, 24] width 26 height 26
click at [1016, 30] on img at bounding box center [1014, 25] width 32 height 32
click at [929, 73] on li "Logout" at bounding box center [942, 68] width 209 height 45
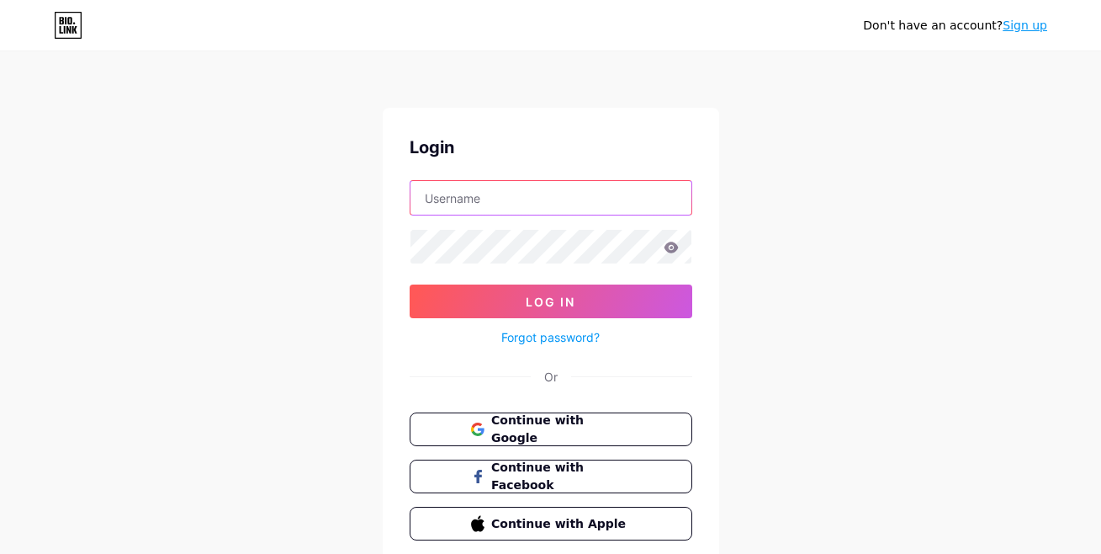
click at [492, 202] on input "text" at bounding box center [551, 198] width 281 height 34
paste input "geniecarpetmanufacturers"
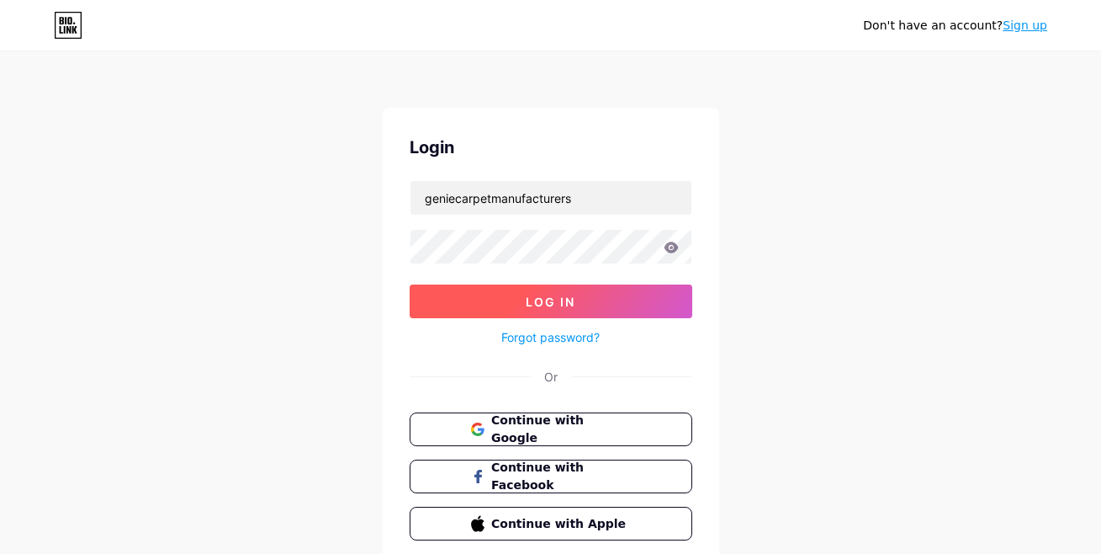
click at [549, 315] on button "Log In" at bounding box center [551, 301] width 283 height 34
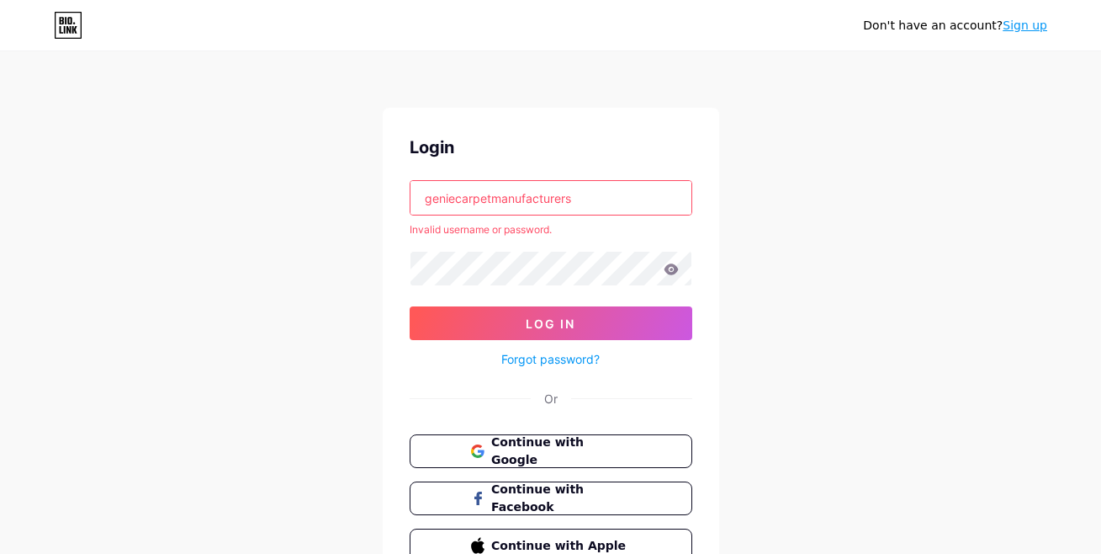
click at [643, 187] on input "geniecarpetmanufacturers" at bounding box center [551, 198] width 281 height 34
drag, startPoint x: 495, startPoint y: 197, endPoint x: 621, endPoint y: 198, distance: 126.2
click at [621, 198] on input "geniecarpetmanufacturers" at bounding box center [551, 198] width 281 height 34
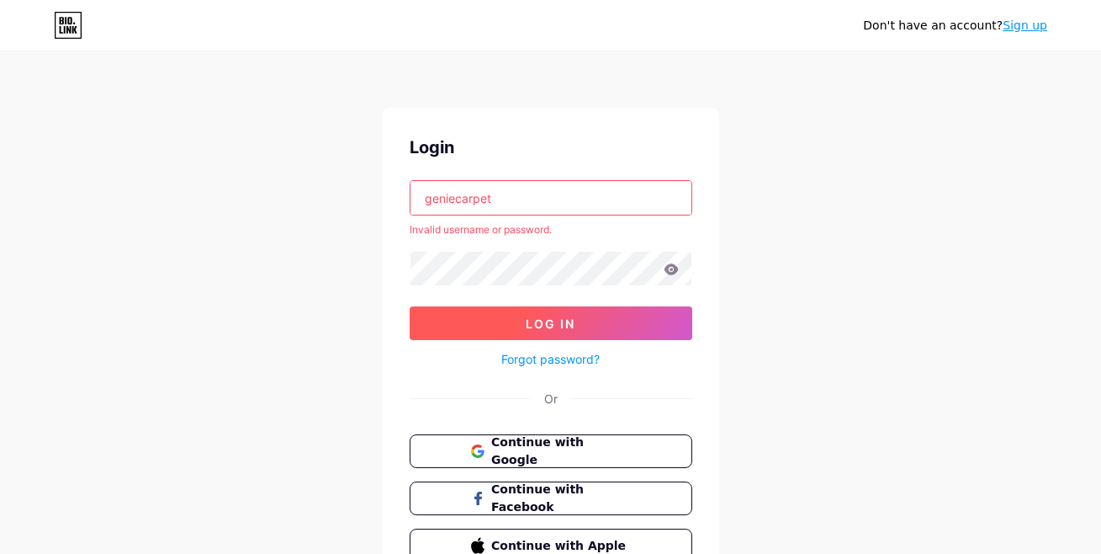
type input "geniecarpet"
click at [586, 321] on button "Log In" at bounding box center [551, 323] width 283 height 34
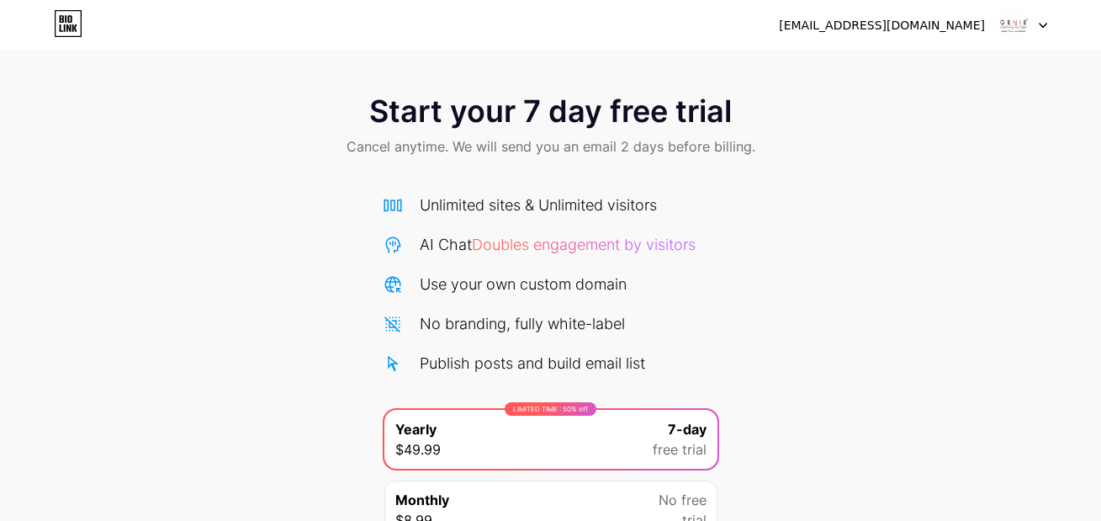
click at [1057, 29] on div "geniecarpet2023@gmail.com Logout" at bounding box center [550, 25] width 1101 height 30
click at [972, 24] on div "geniecarpet2023@gmail.com" at bounding box center [882, 26] width 206 height 18
click at [1037, 25] on div at bounding box center [1023, 25] width 49 height 30
click at [1007, 24] on img at bounding box center [1014, 25] width 32 height 32
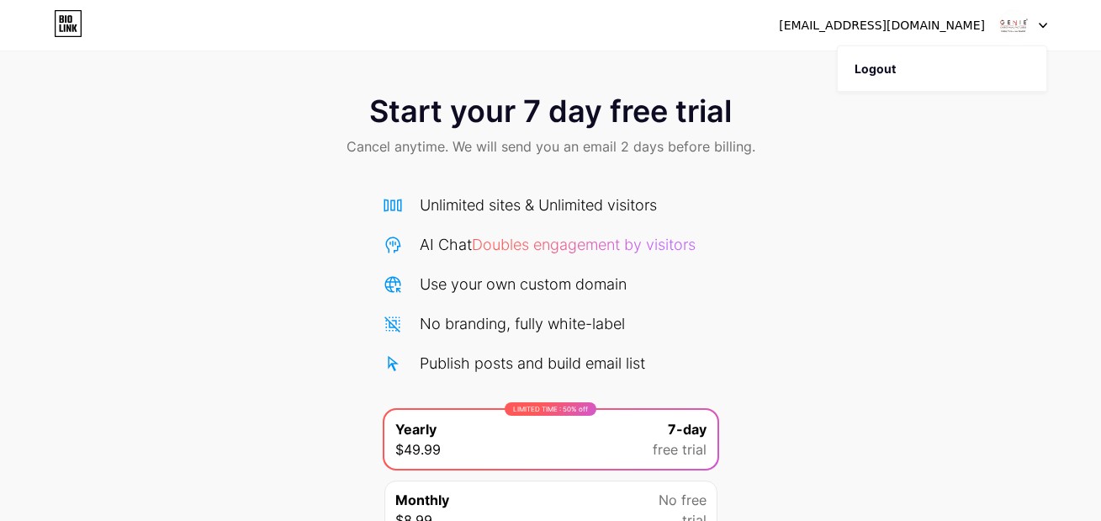
click at [1007, 24] on img at bounding box center [1014, 25] width 32 height 32
click at [82, 18] on icon at bounding box center [69, 24] width 26 height 26
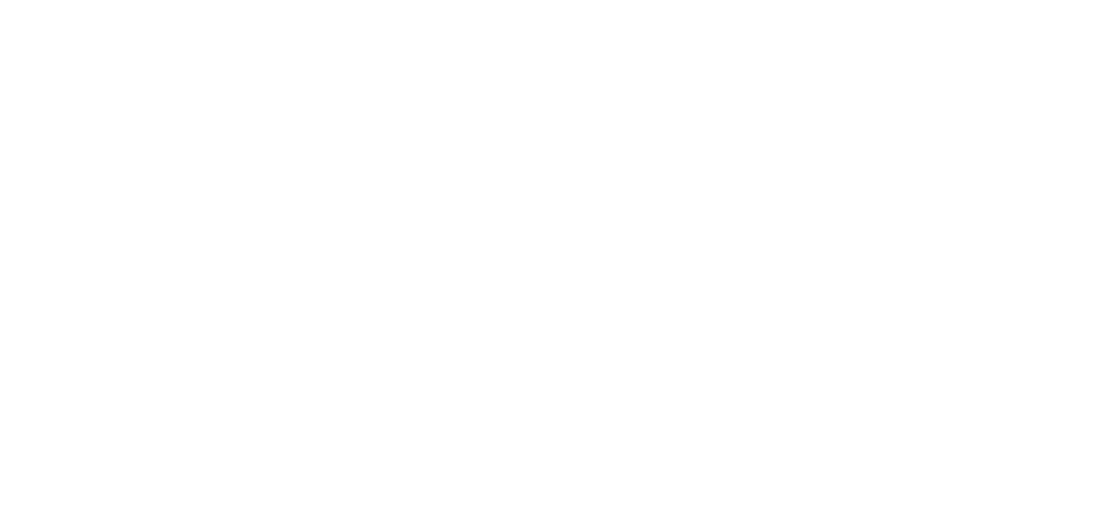
click at [80, 0] on html at bounding box center [557, 0] width 1115 height 0
click at [67, 24] on icon at bounding box center [68, 23] width 29 height 27
